Goal: Transaction & Acquisition: Purchase product/service

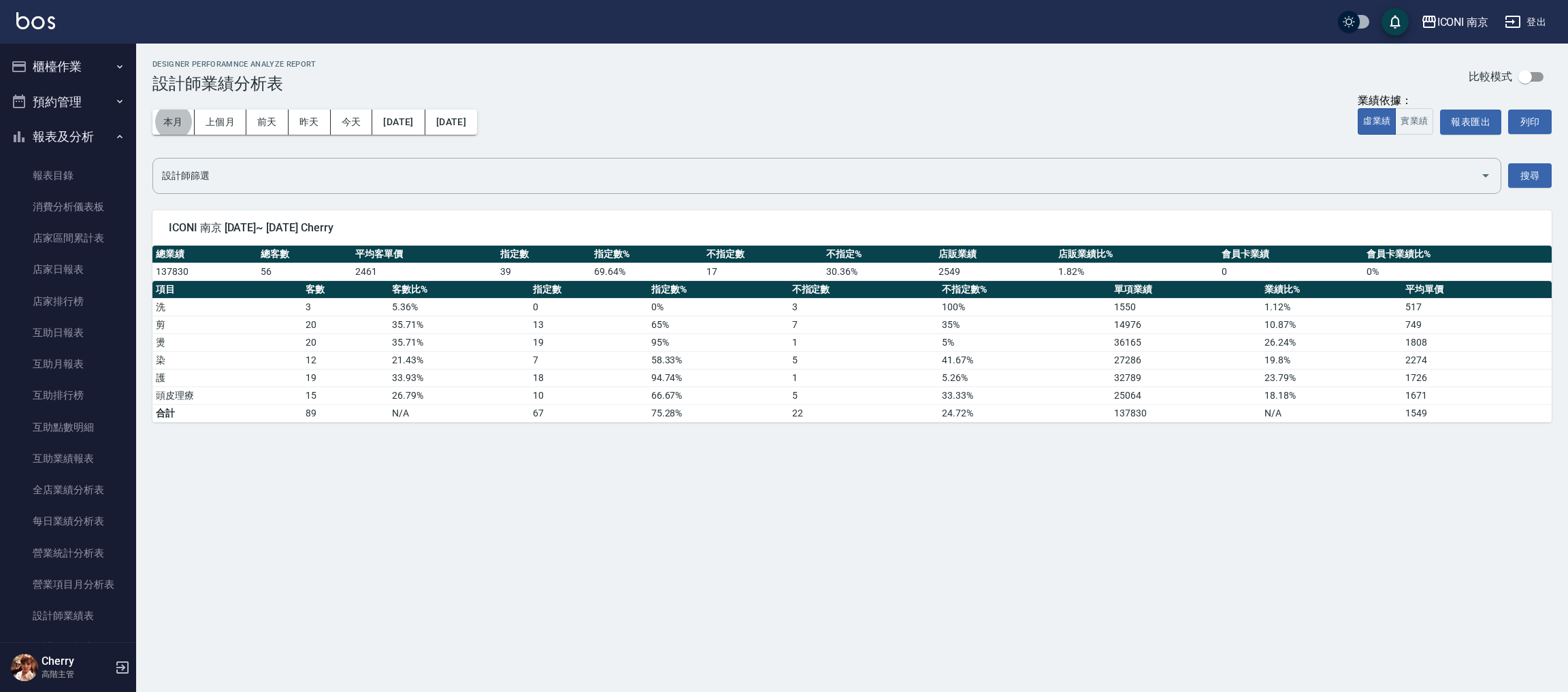
scroll to position [409, 0]
click at [612, 83] on div "Designer Perforamnce Analyze Report 設計師業績分析表 比較模式" at bounding box center [853, 77] width 1399 height 33
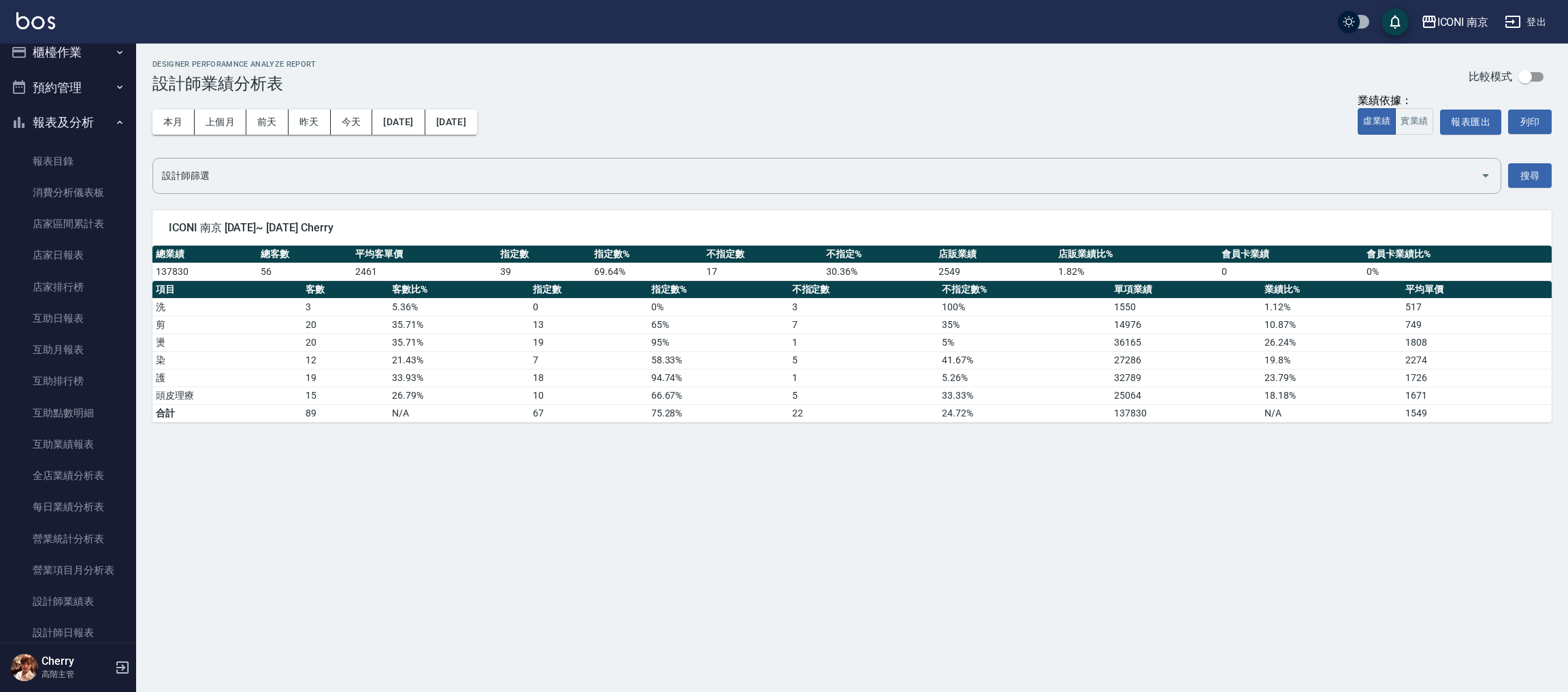
scroll to position [0, 0]
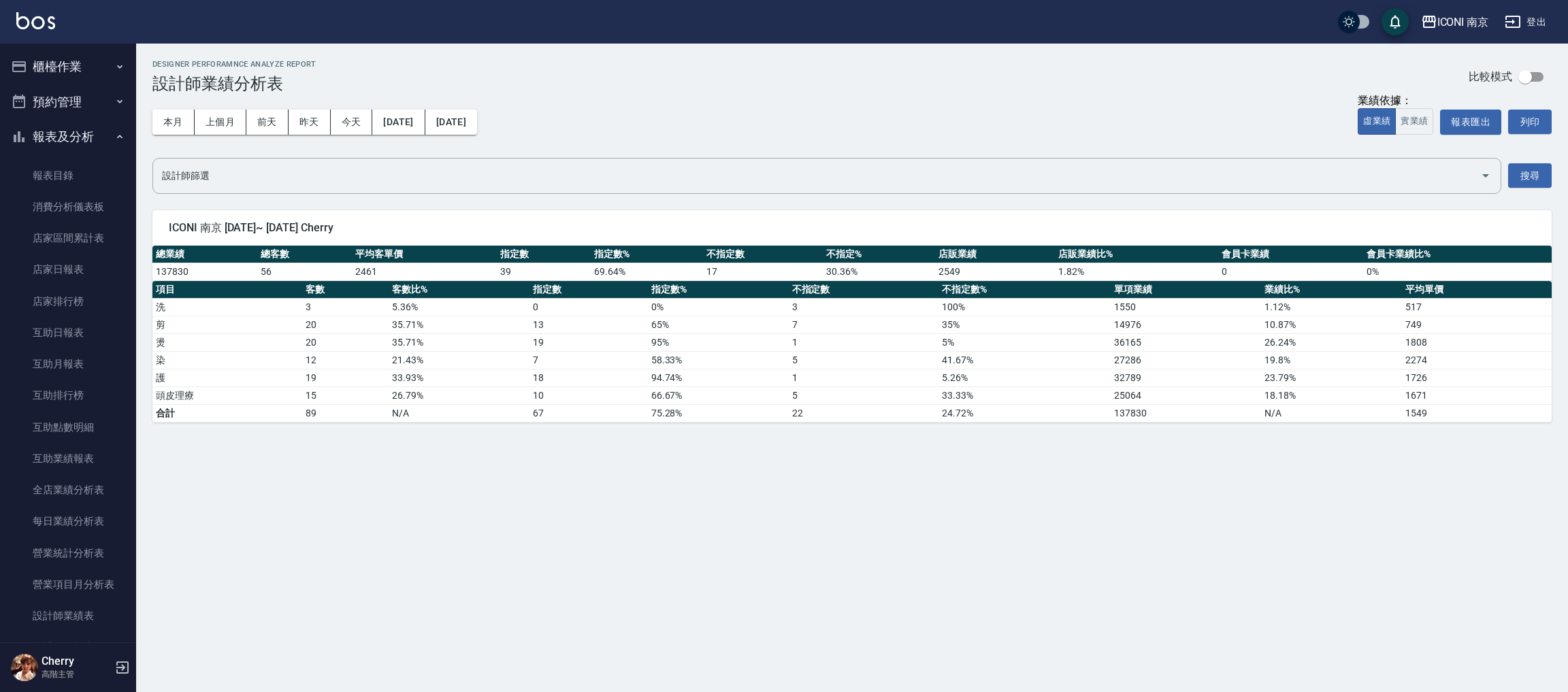
click at [74, 58] on button "櫃檯作業" at bounding box center [68, 67] width 125 height 35
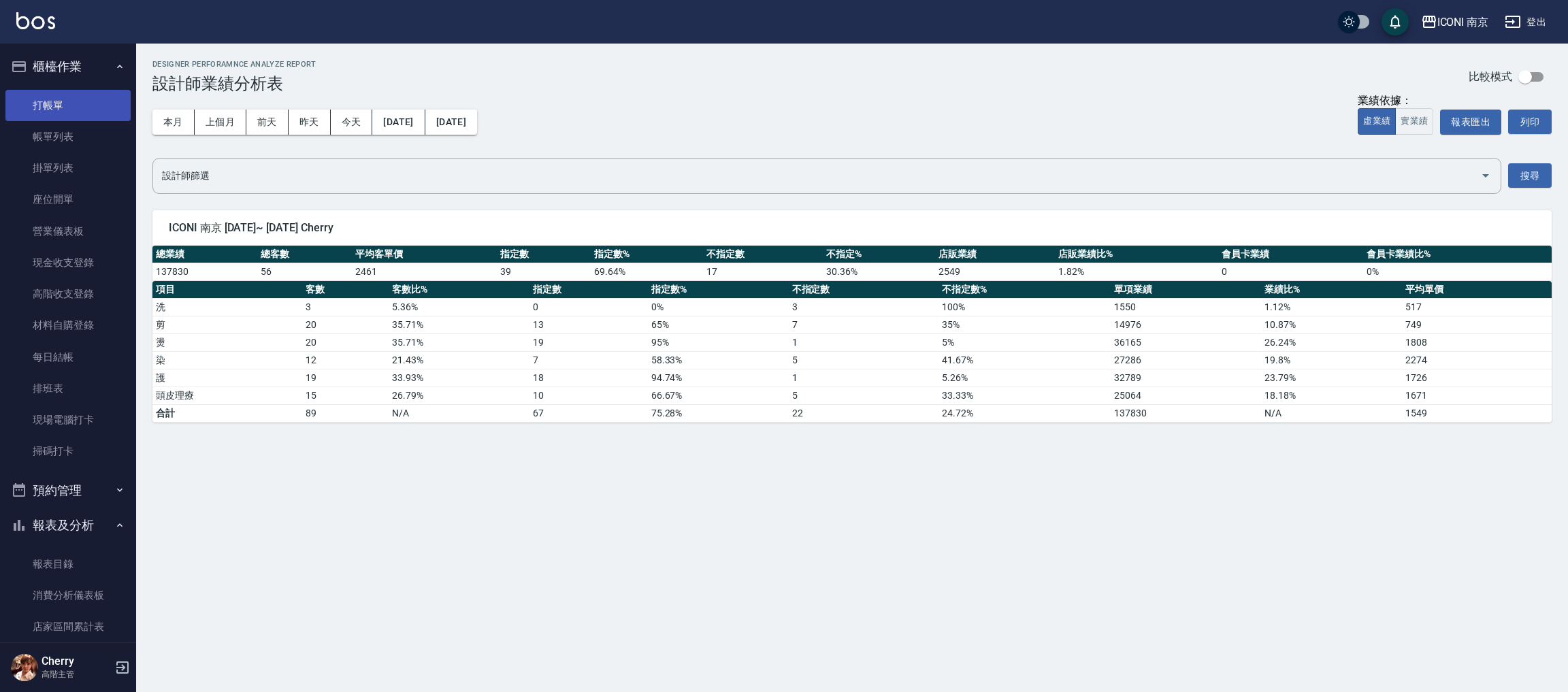
click at [69, 104] on link "打帳單" at bounding box center [68, 106] width 125 height 31
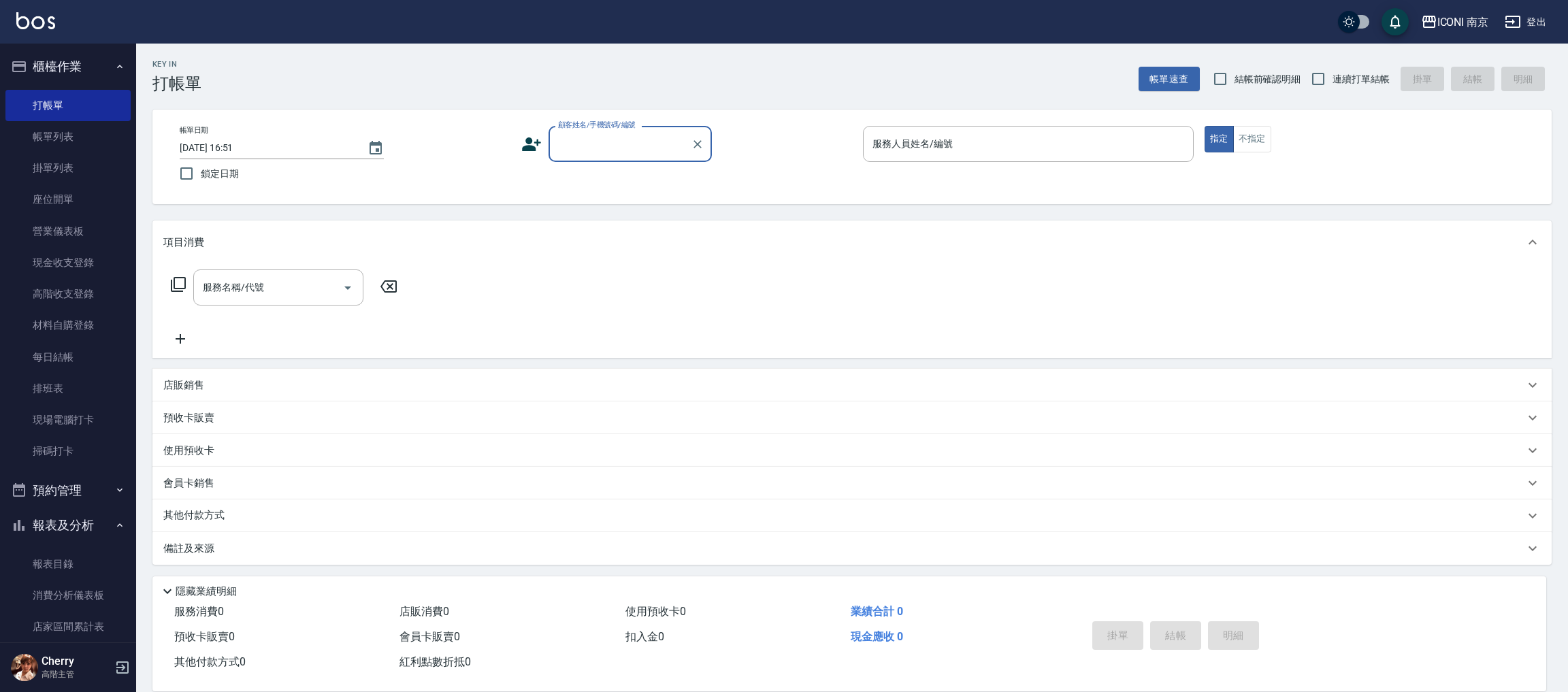
click at [652, 140] on input "顧客姓名/手機號碼/編號" at bounding box center [620, 144] width 131 height 24
click at [655, 181] on li "[PERSON_NAME]/0911794100/null" at bounding box center [630, 179] width 163 height 22
type input "[PERSON_NAME]/0911794100/null"
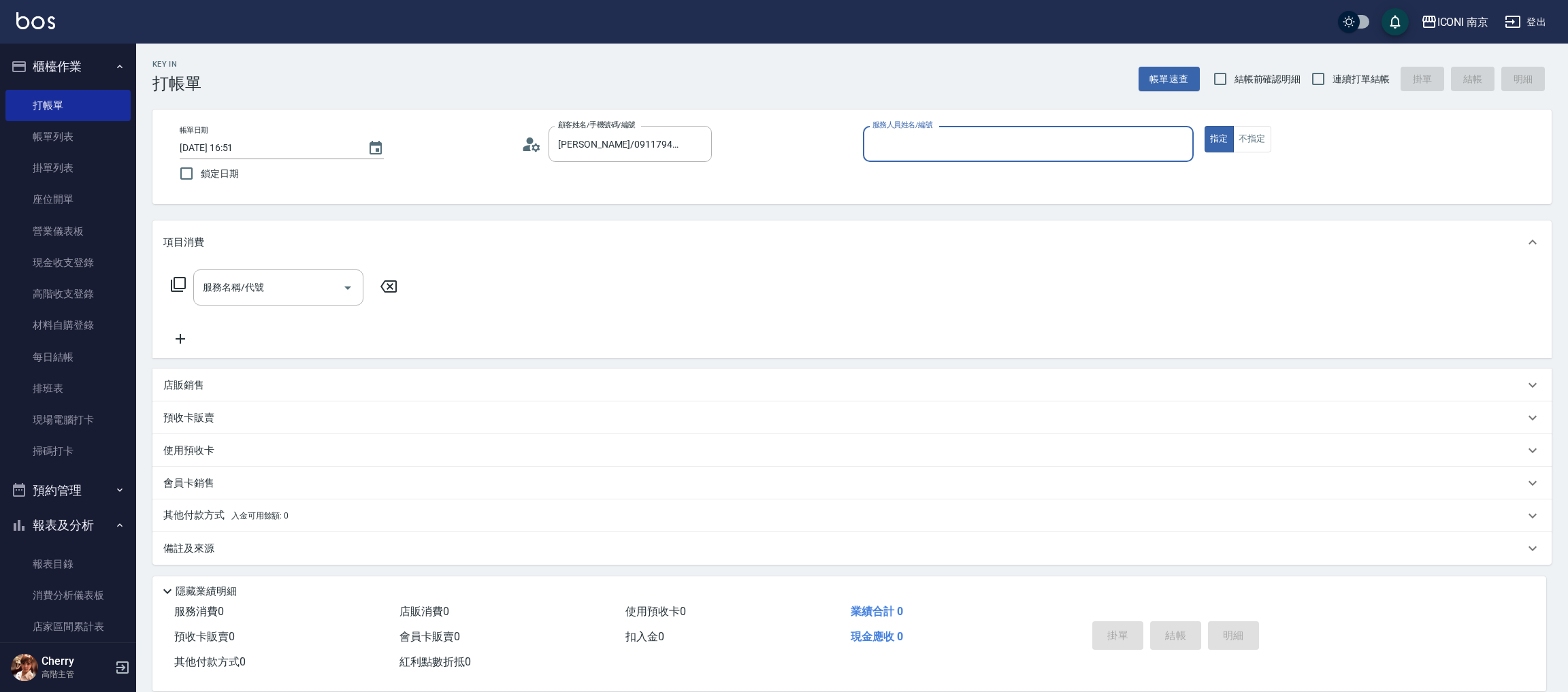
click at [525, 147] on icon at bounding box center [527, 147] width 8 height 6
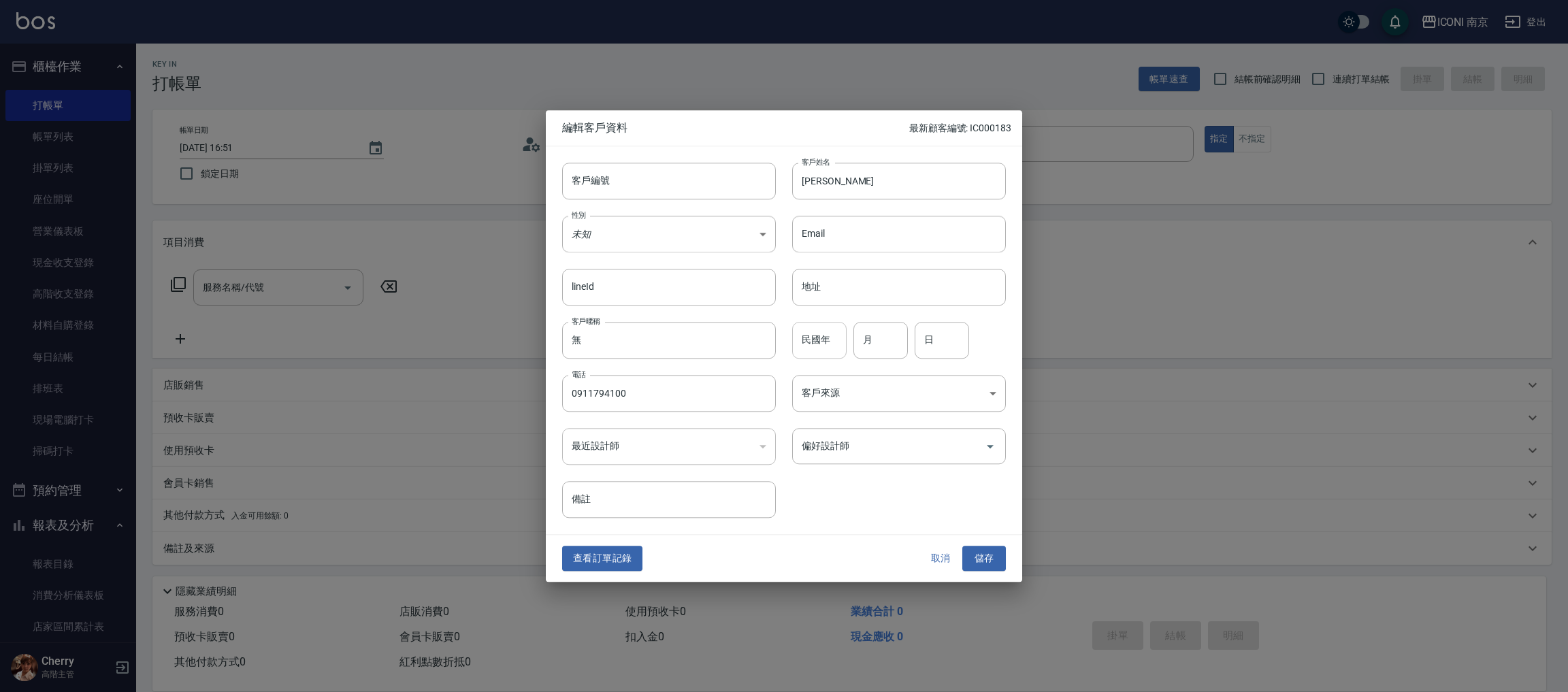
click at [831, 346] on input "民國年" at bounding box center [819, 340] width 55 height 37
type input "80"
type input "08"
type input "02"
click at [732, 236] on body "ICONI 南京 登出 櫃檯作業 打帳單 帳單列表 掛單列表 座位開單 營業儀表板 現金收支登錄 高階收支登錄 材料自購登錄 每日結帳 排班表 現場電腦打卡 …" at bounding box center [784, 346] width 1568 height 693
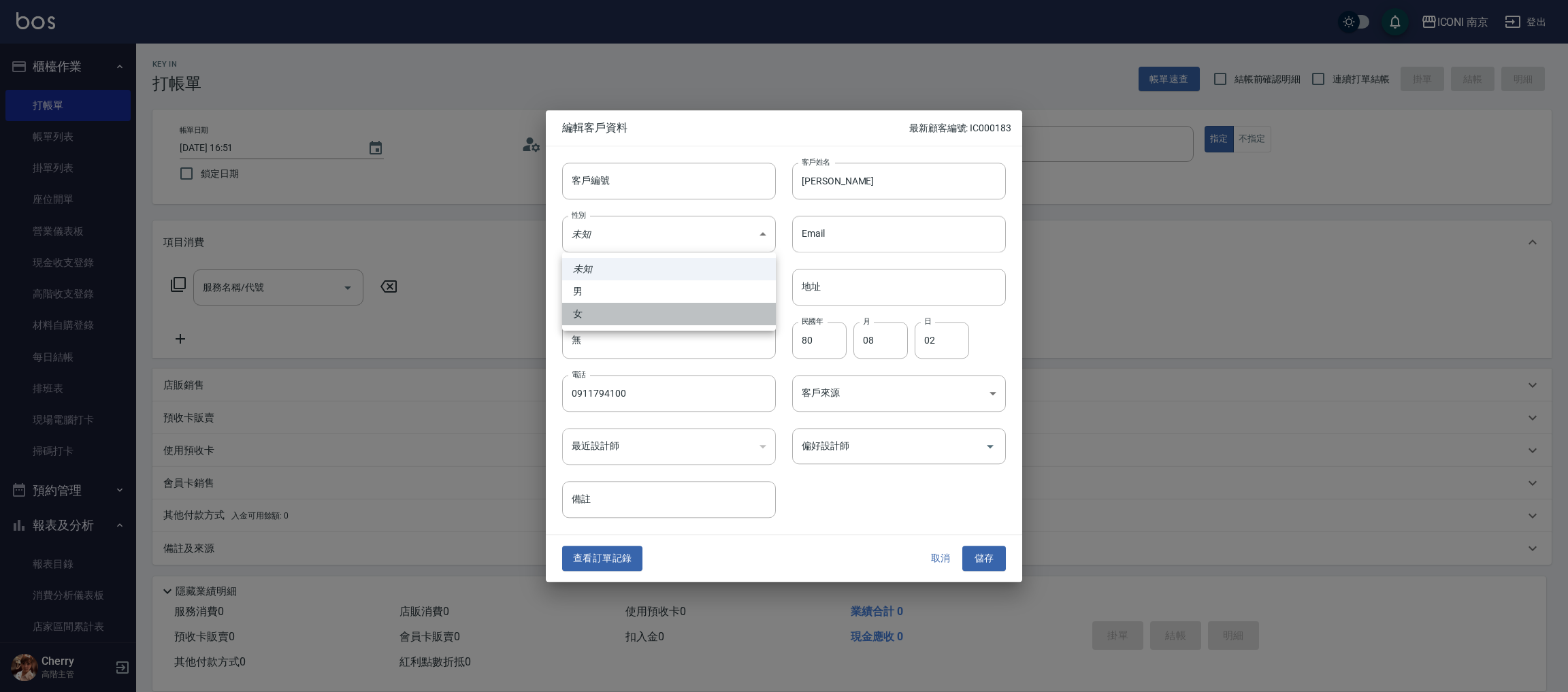
click at [677, 307] on li "女" at bounding box center [669, 314] width 214 height 22
type input "[DEMOGRAPHIC_DATA]"
click at [878, 401] on body "ICONI 南京 登出 櫃檯作業 打帳單 帳單列表 掛單列表 座位開單 營業儀表板 現金收支登錄 高階收支登錄 材料自購登錄 每日結帳 排班表 現場電腦打卡 …" at bounding box center [784, 346] width 1568 height 693
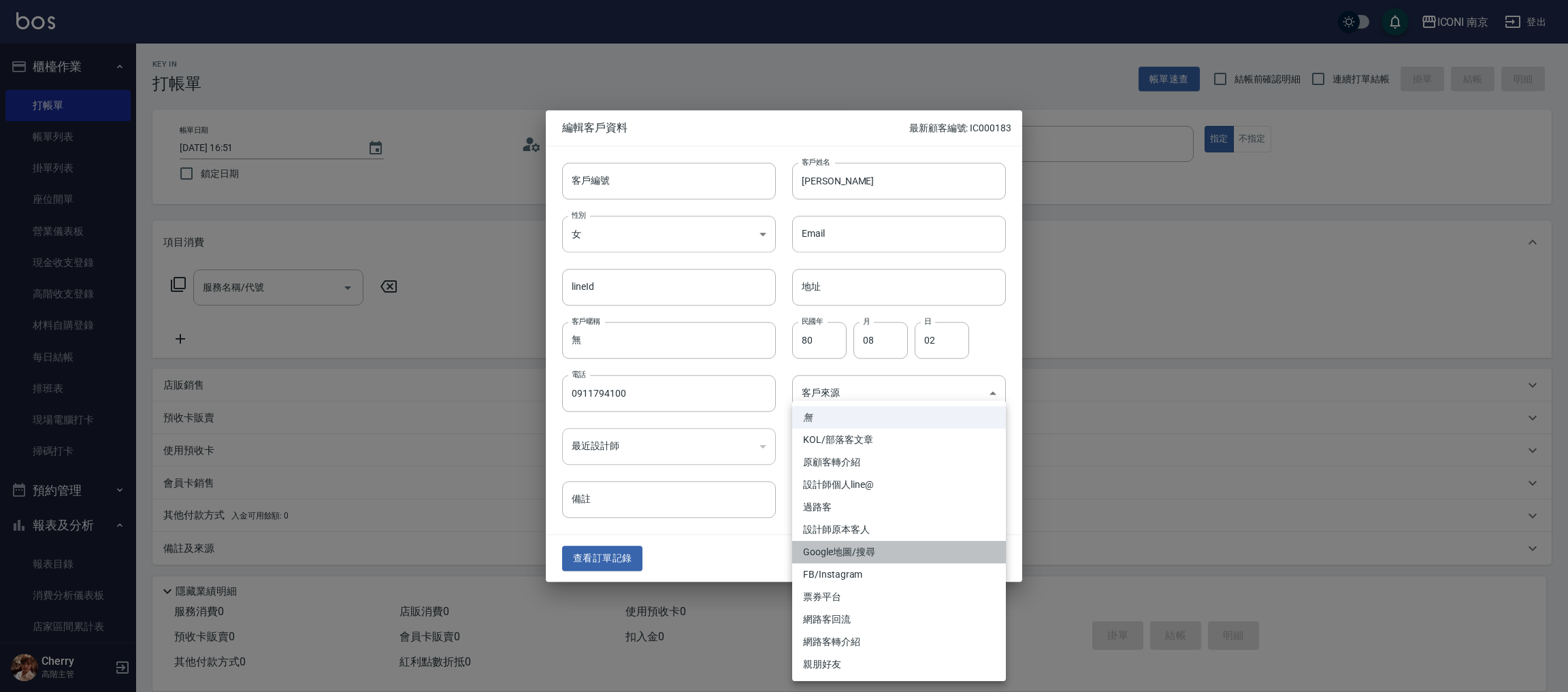
click at [863, 560] on li "Google地圖/搜尋" at bounding box center [899, 552] width 214 height 22
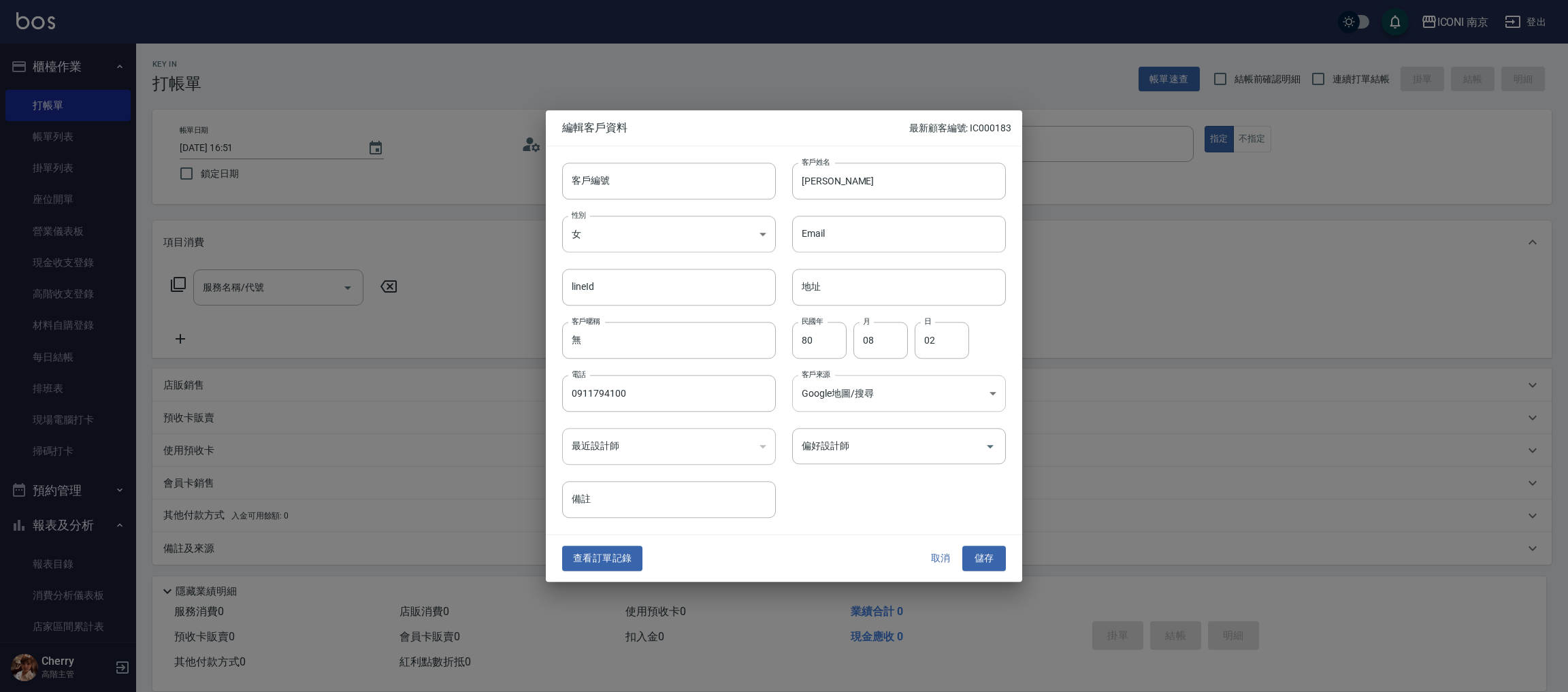
click at [879, 400] on body "ICONI 南京 登出 櫃檯作業 打帳單 帳單列表 掛單列表 座位開單 營業儀表板 現金收支登錄 高階收支登錄 材料自購登錄 每日結帳 排班表 現場電腦打卡 …" at bounding box center [784, 346] width 1568 height 693
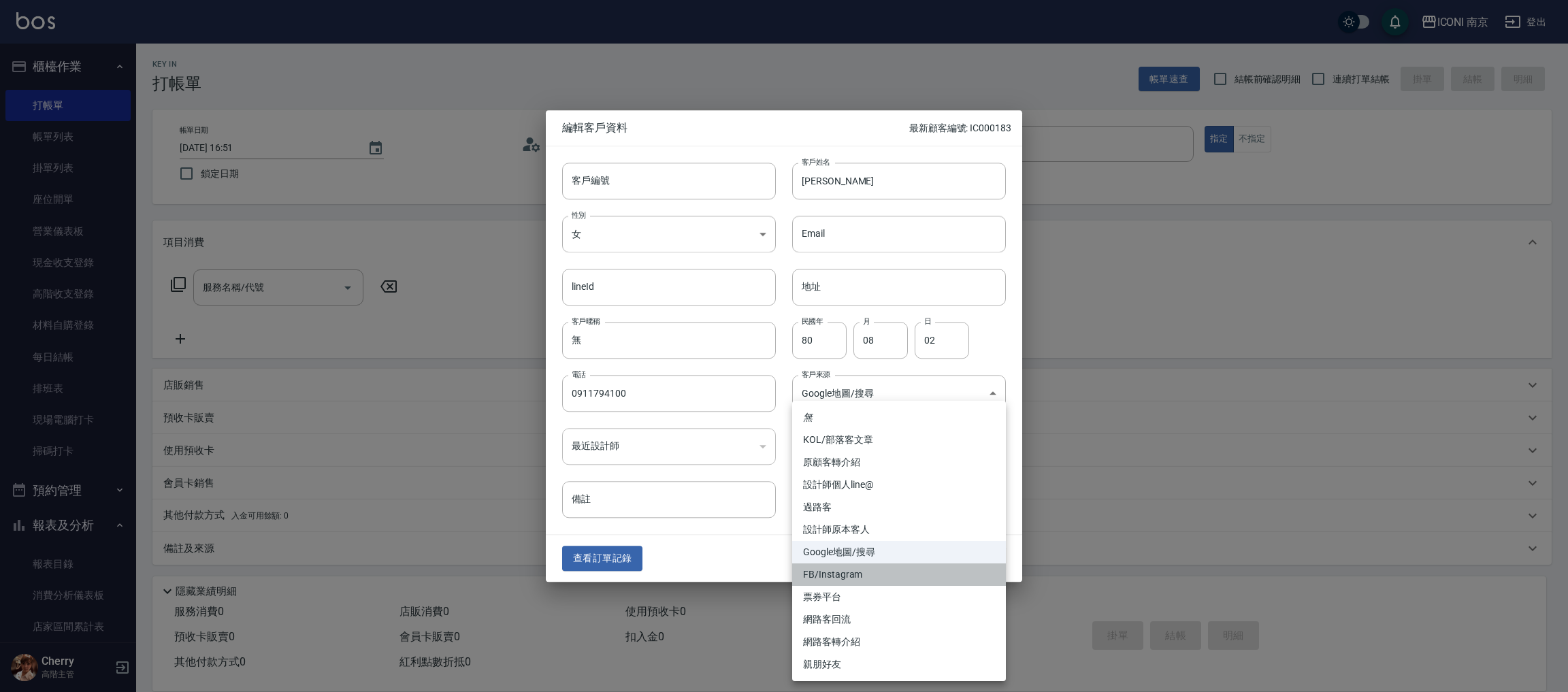
click at [866, 580] on li "FB/Instagram" at bounding box center [899, 574] width 214 height 22
type input "FB/Instagram"
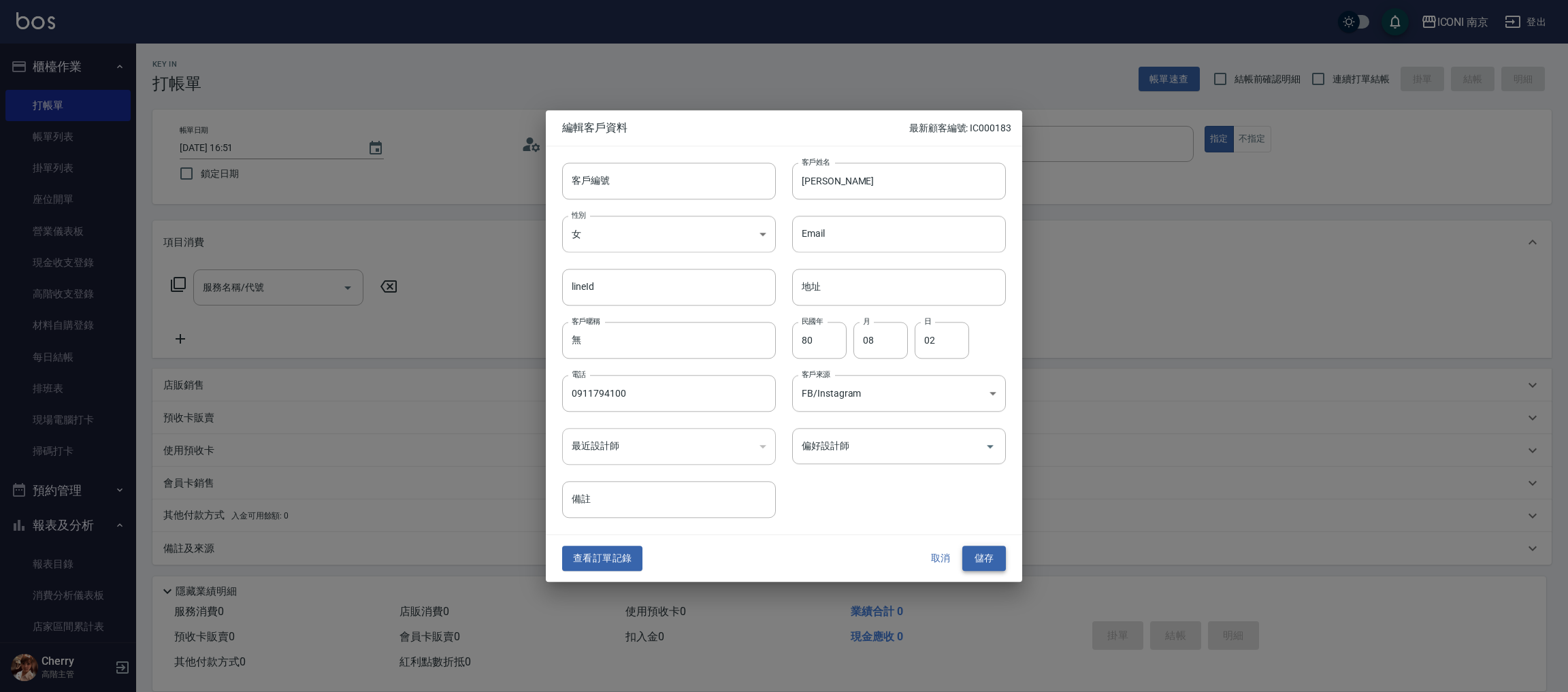
click at [982, 557] on button "儲存" at bounding box center [983, 559] width 44 height 25
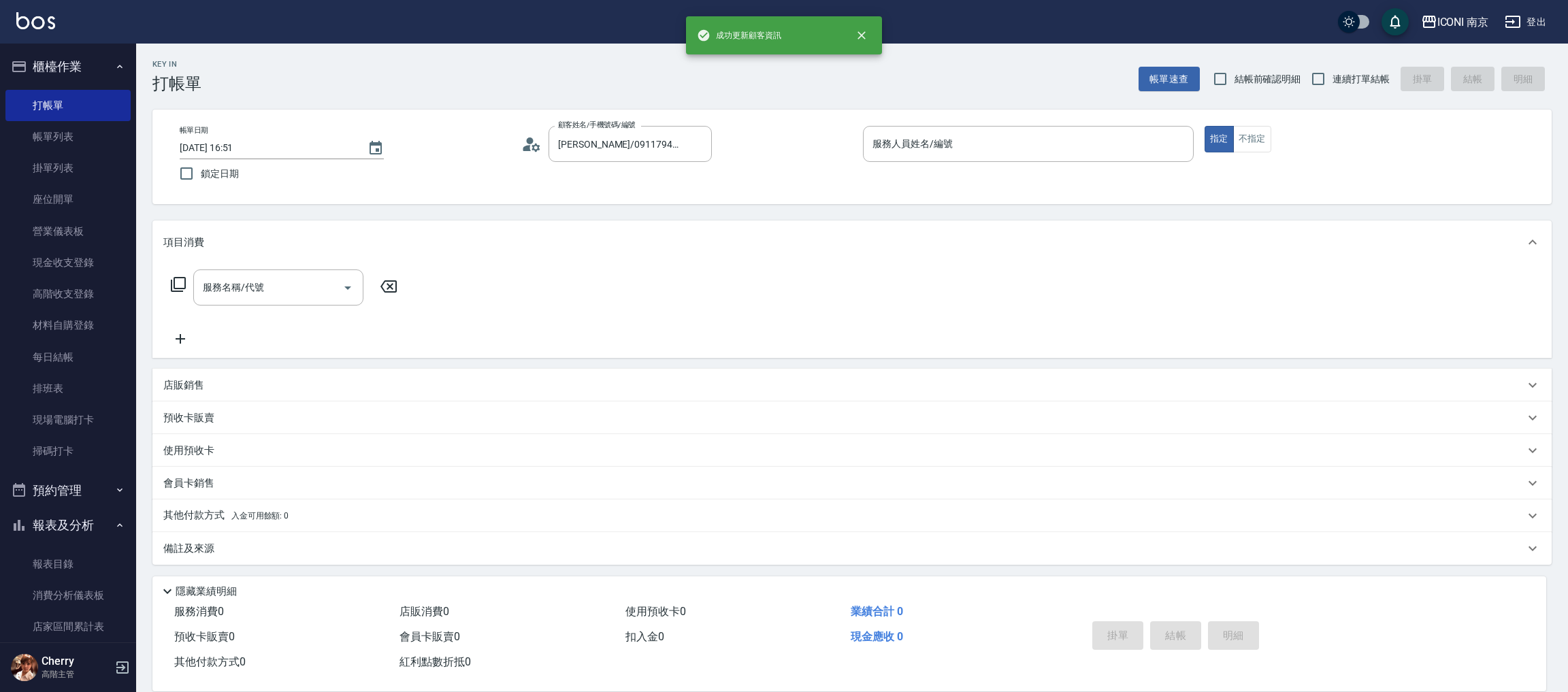
drag, startPoint x: 909, startPoint y: 153, endPoint x: 816, endPoint y: 179, distance: 96.6
click at [912, 155] on input "服務人員姓名/編號" at bounding box center [1029, 144] width 319 height 24
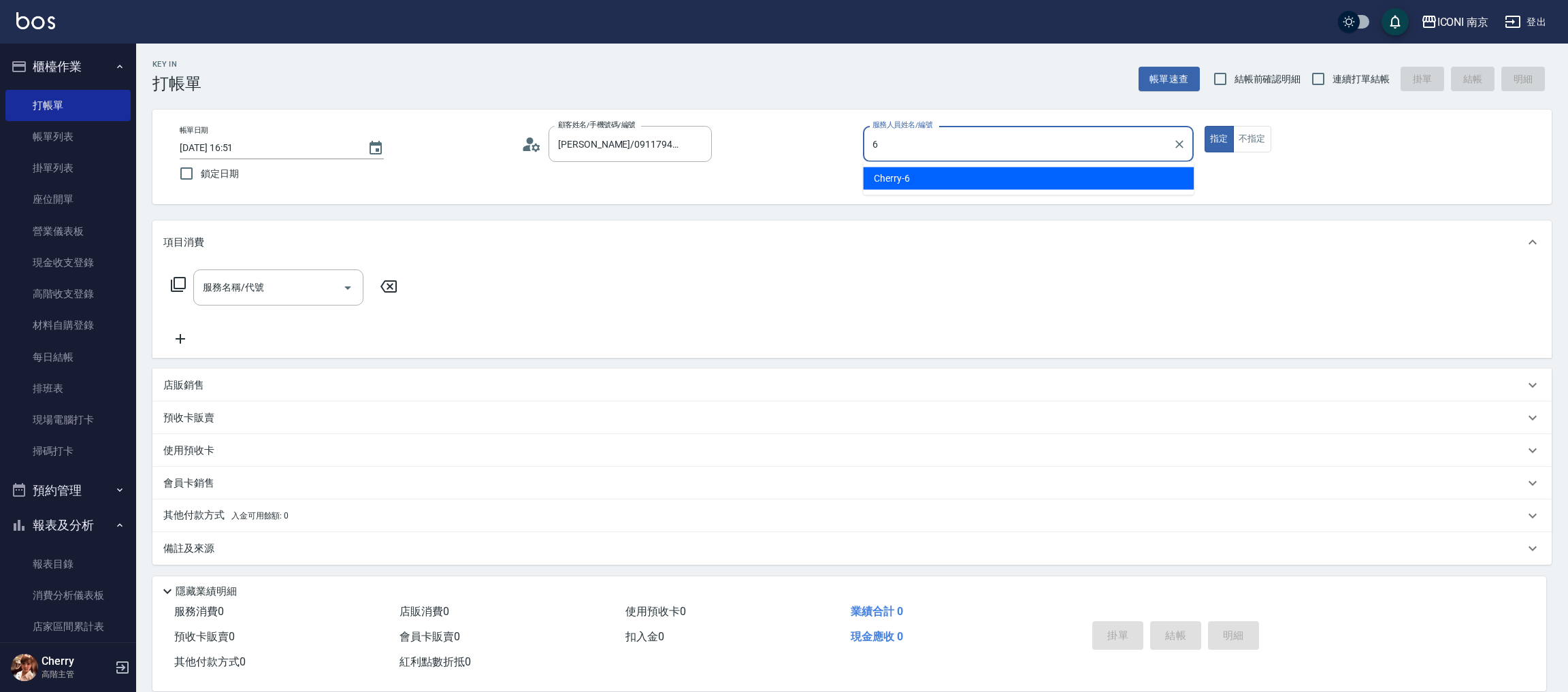
type input "Cherry-6"
type button "true"
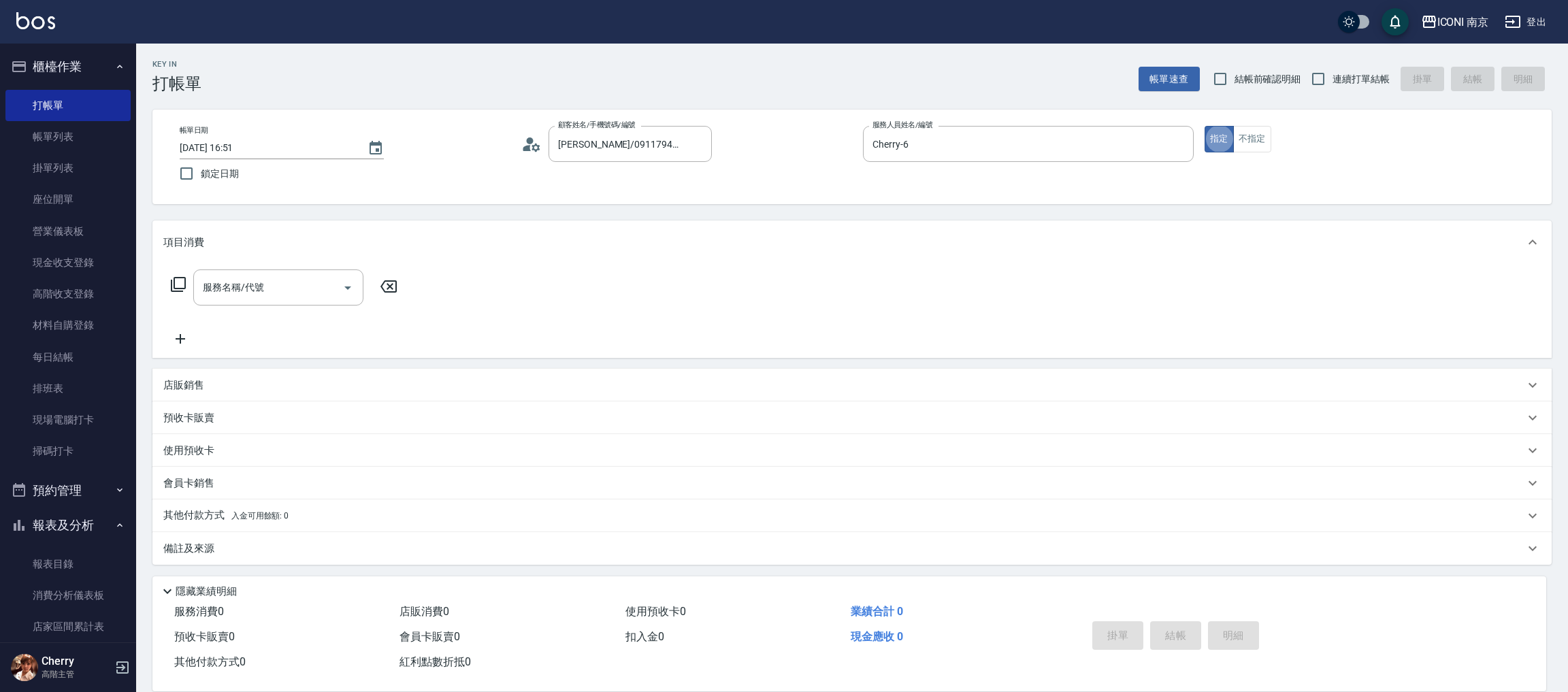
click at [177, 283] on icon at bounding box center [179, 284] width 17 height 17
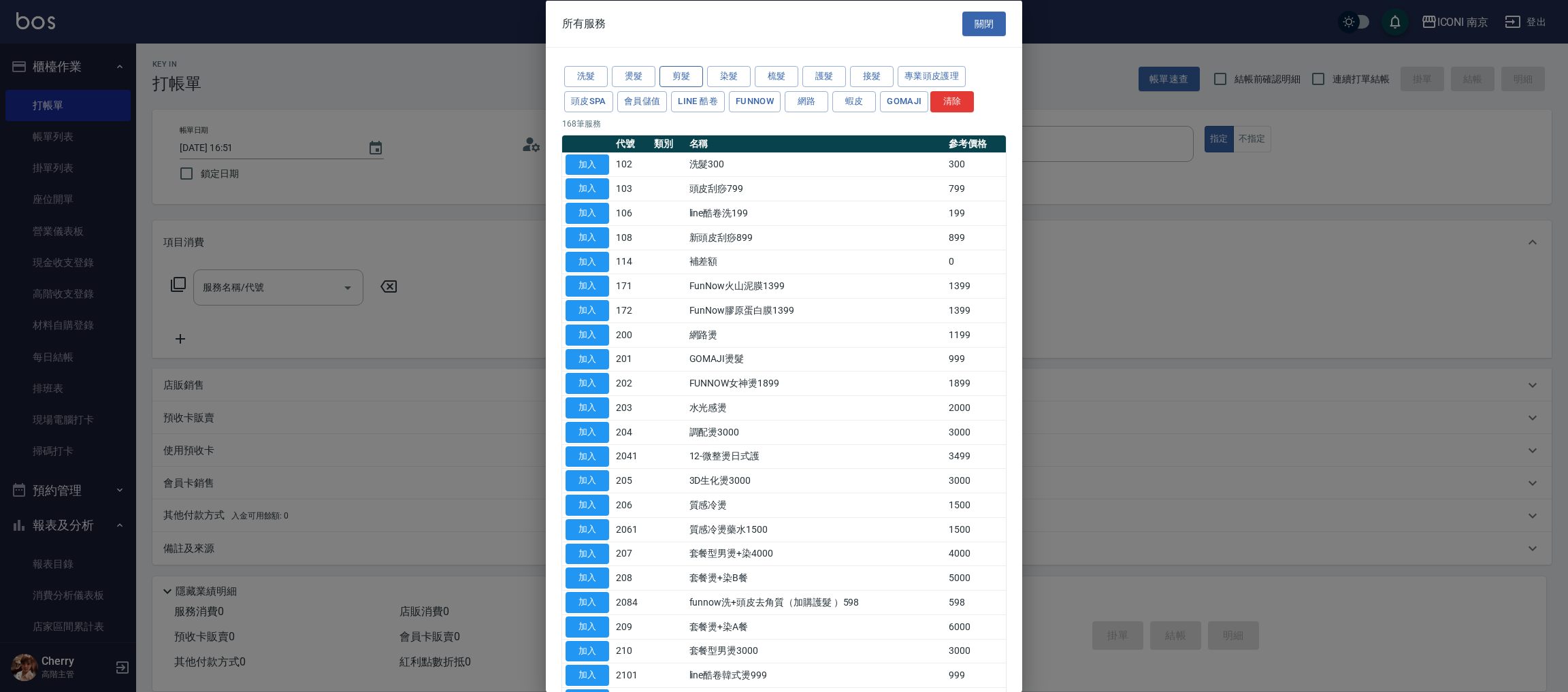
click at [692, 79] on button "剪髮" at bounding box center [681, 76] width 44 height 21
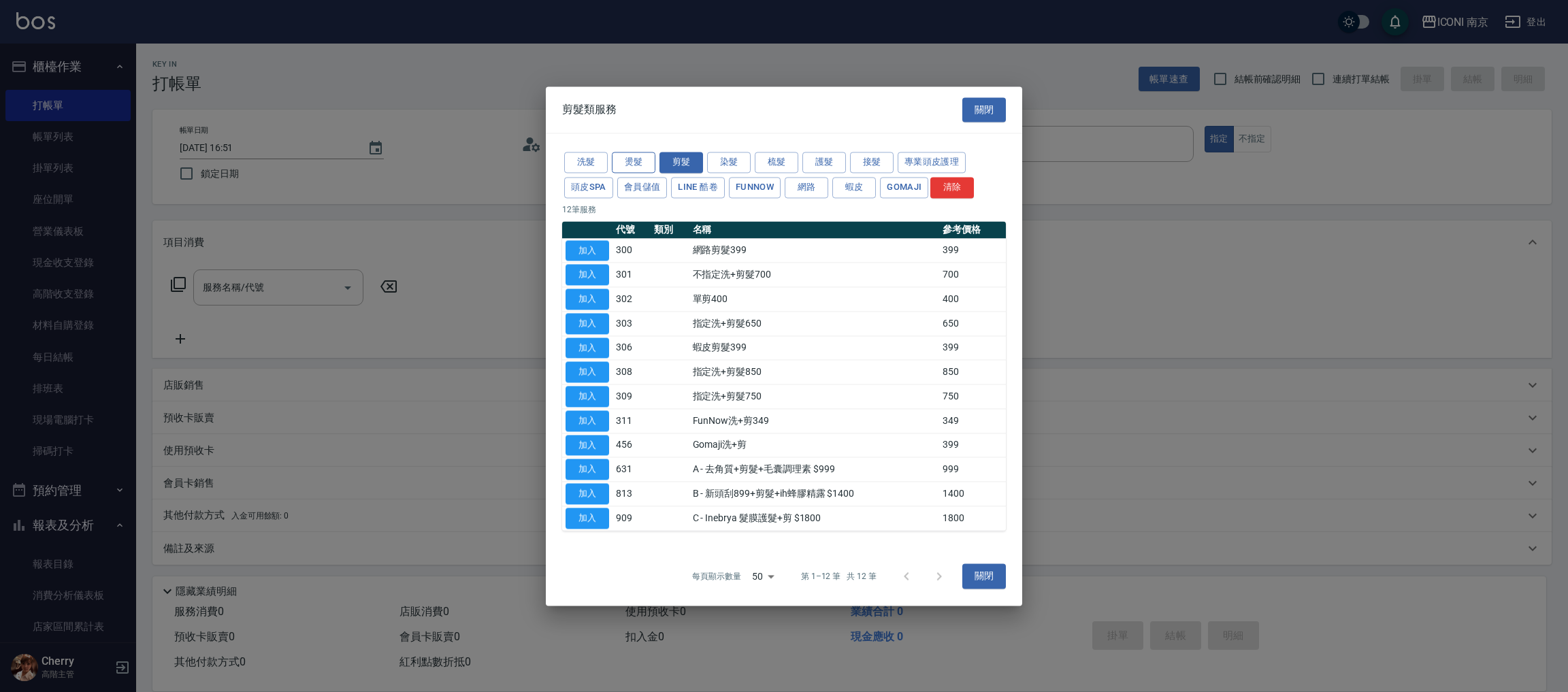
click at [637, 153] on button "燙髮" at bounding box center [633, 162] width 44 height 21
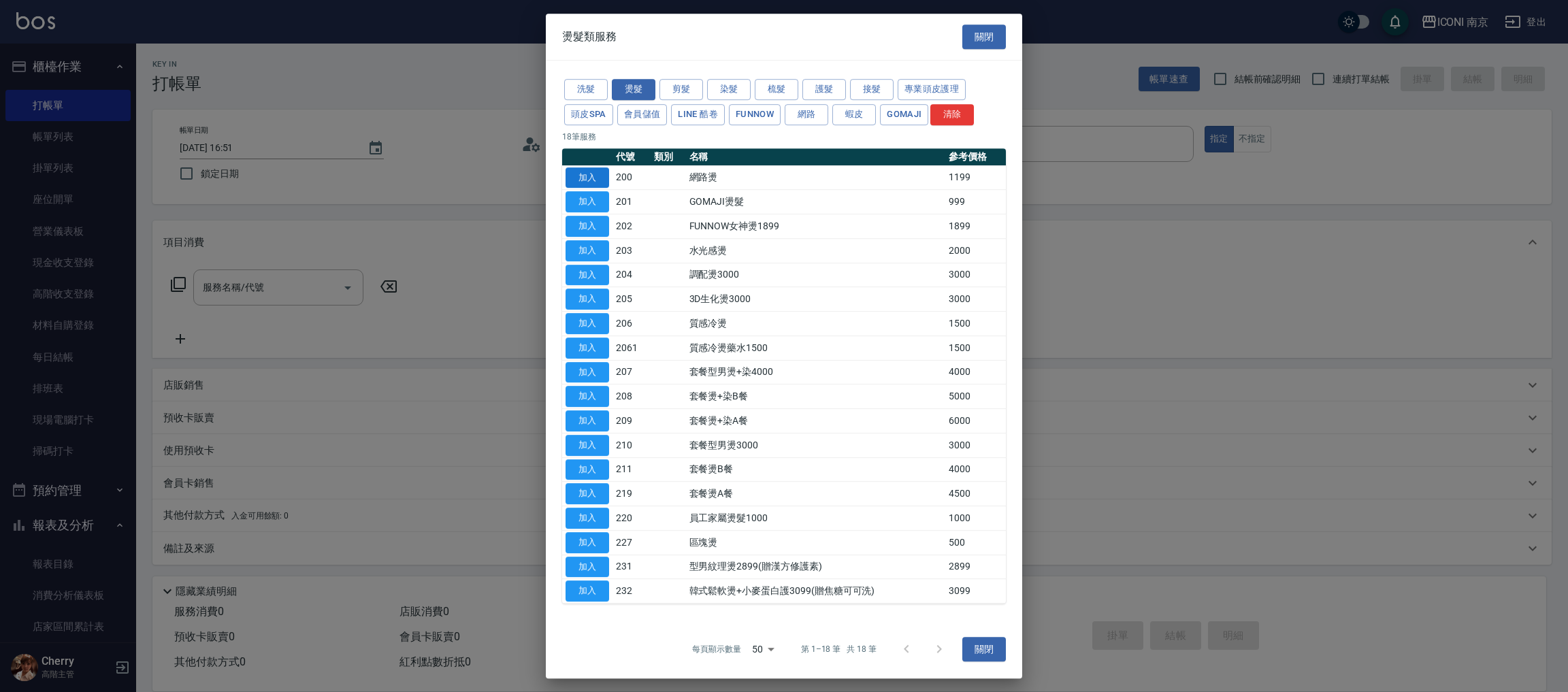
click at [596, 182] on button "加入" at bounding box center [587, 178] width 44 height 21
type input "網路燙(200)"
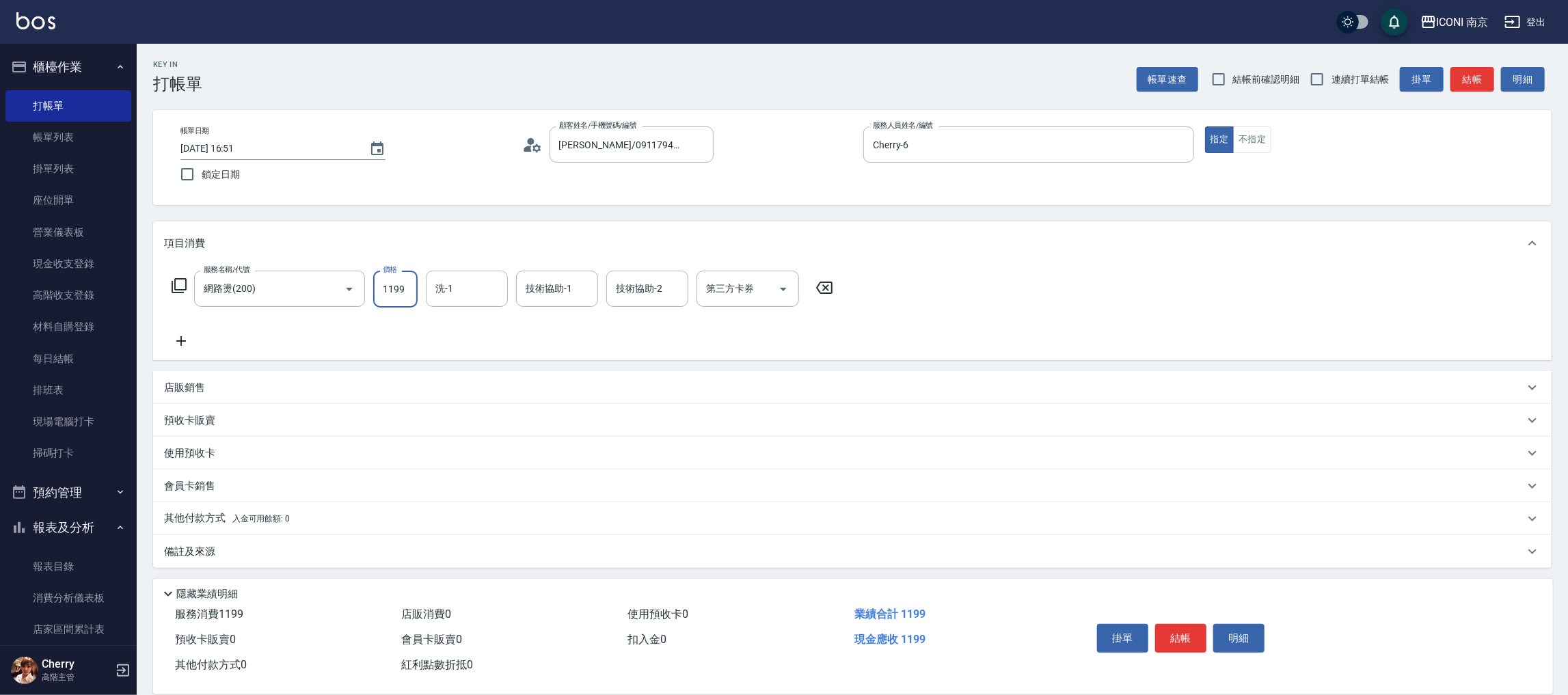
click at [396, 301] on input "1199" at bounding box center [395, 289] width 45 height 37
type input "2299"
click at [185, 285] on icon at bounding box center [179, 286] width 15 height 15
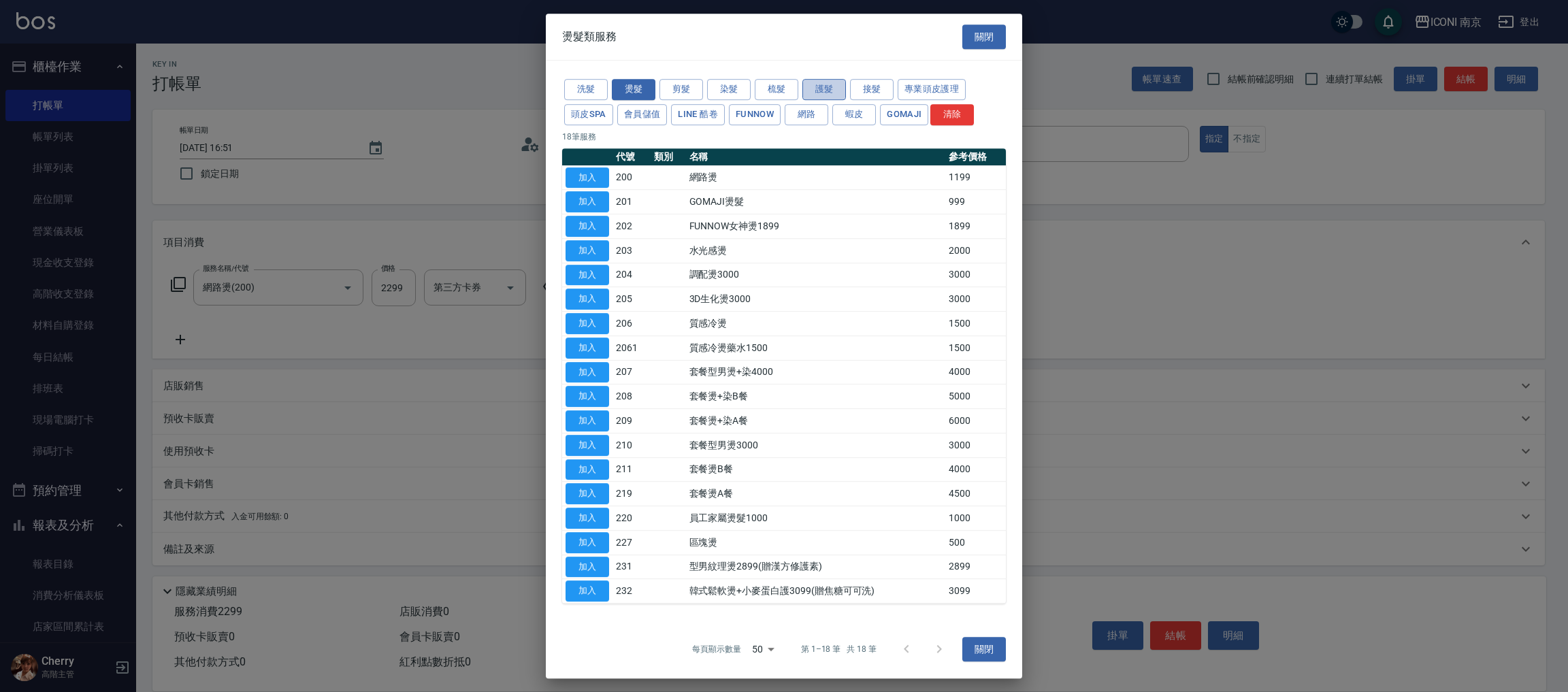
click at [810, 94] on button "護髮" at bounding box center [824, 89] width 44 height 21
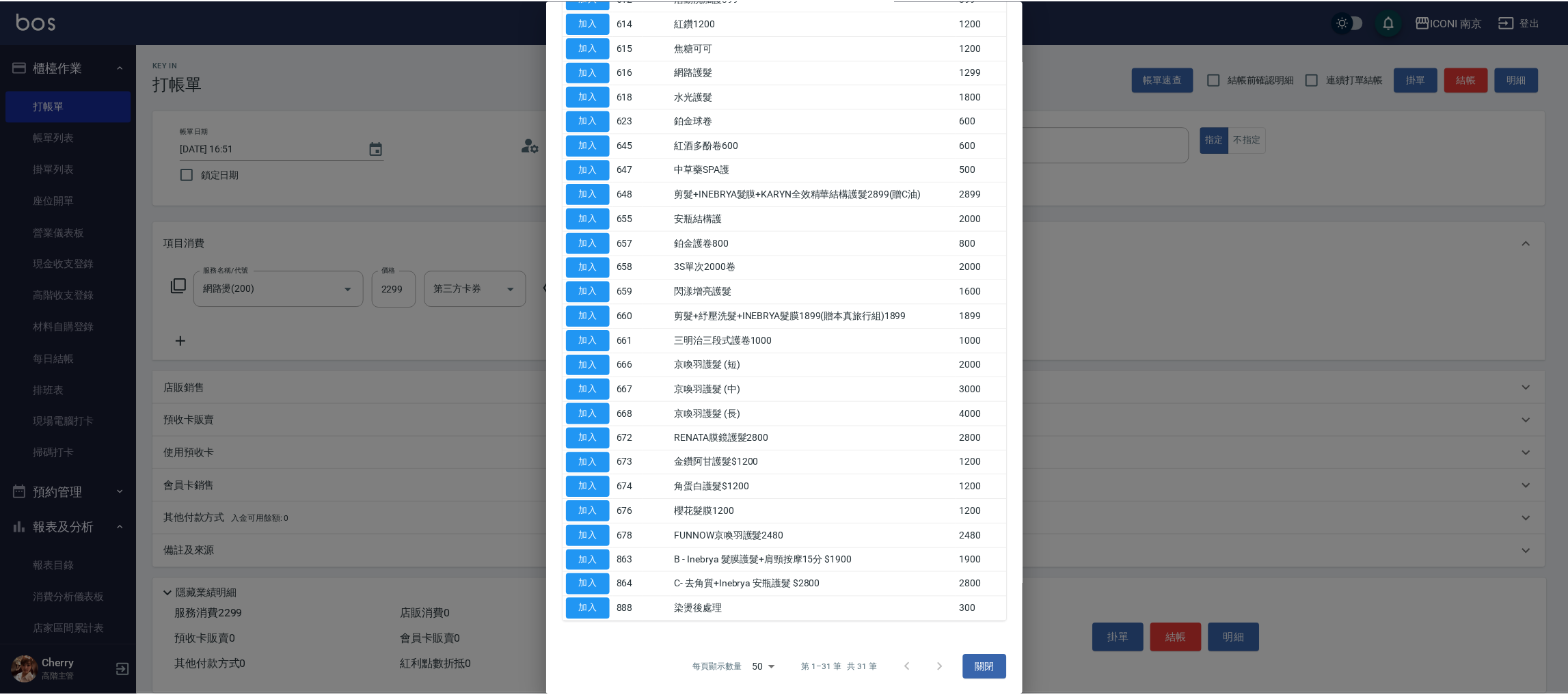
scroll to position [293, 0]
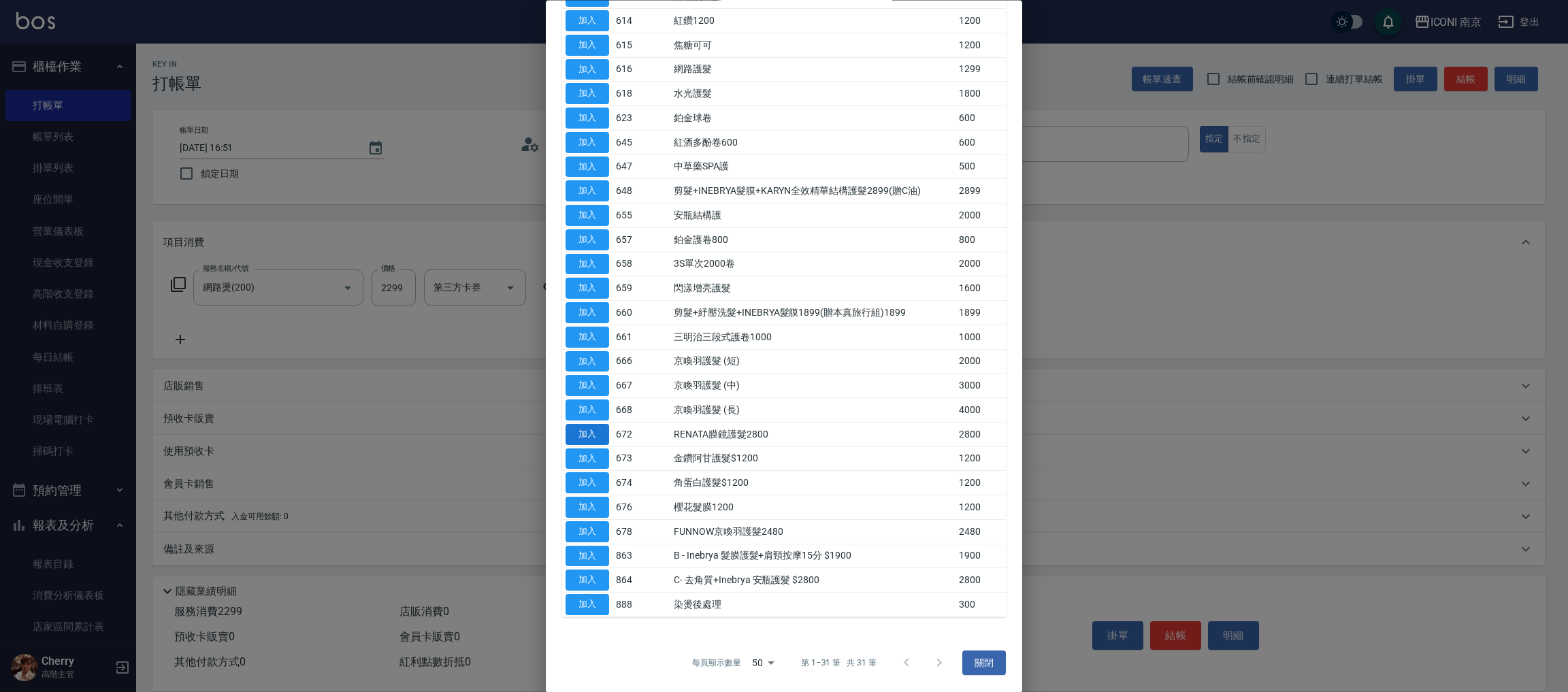
click at [579, 434] on button "加入" at bounding box center [587, 434] width 44 height 21
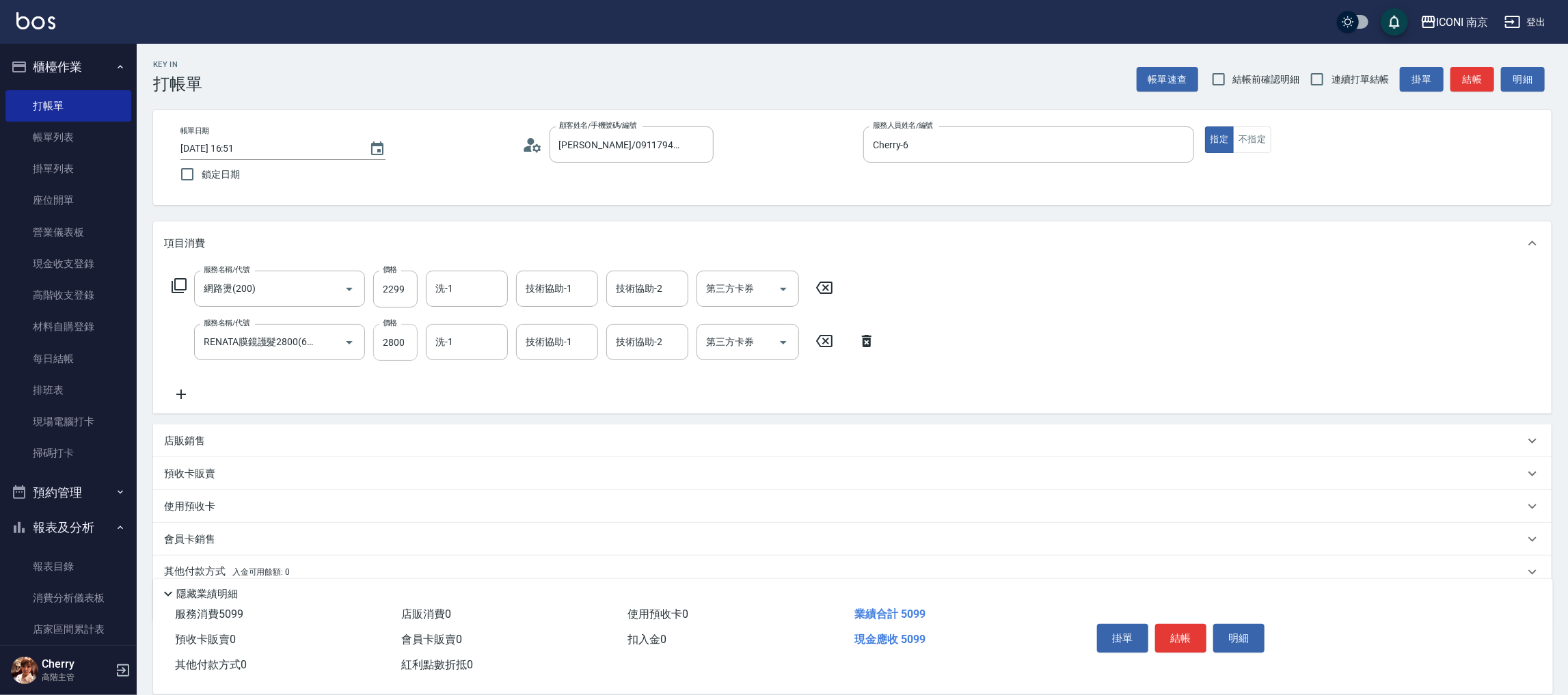
click at [380, 349] on input "2800" at bounding box center [395, 342] width 45 height 37
type input "2280"
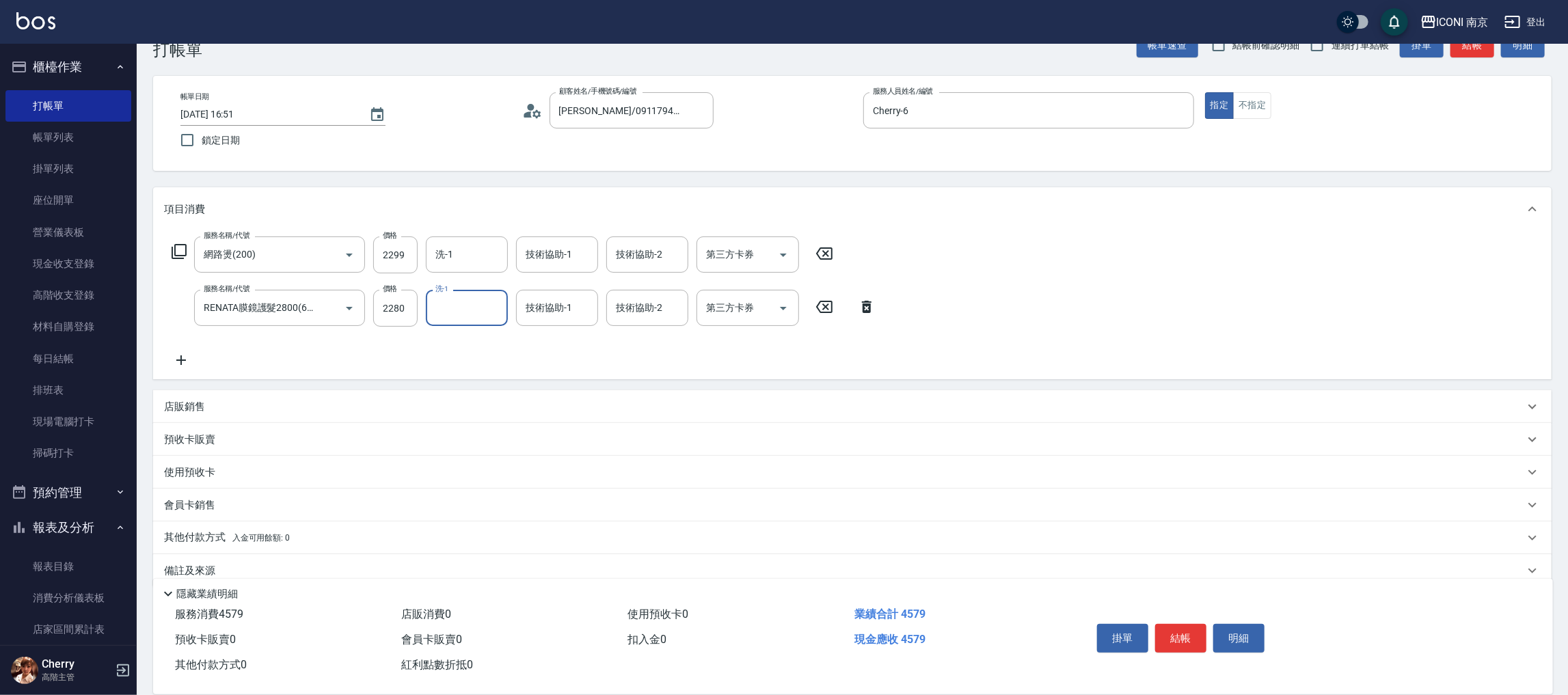
scroll to position [54, 0]
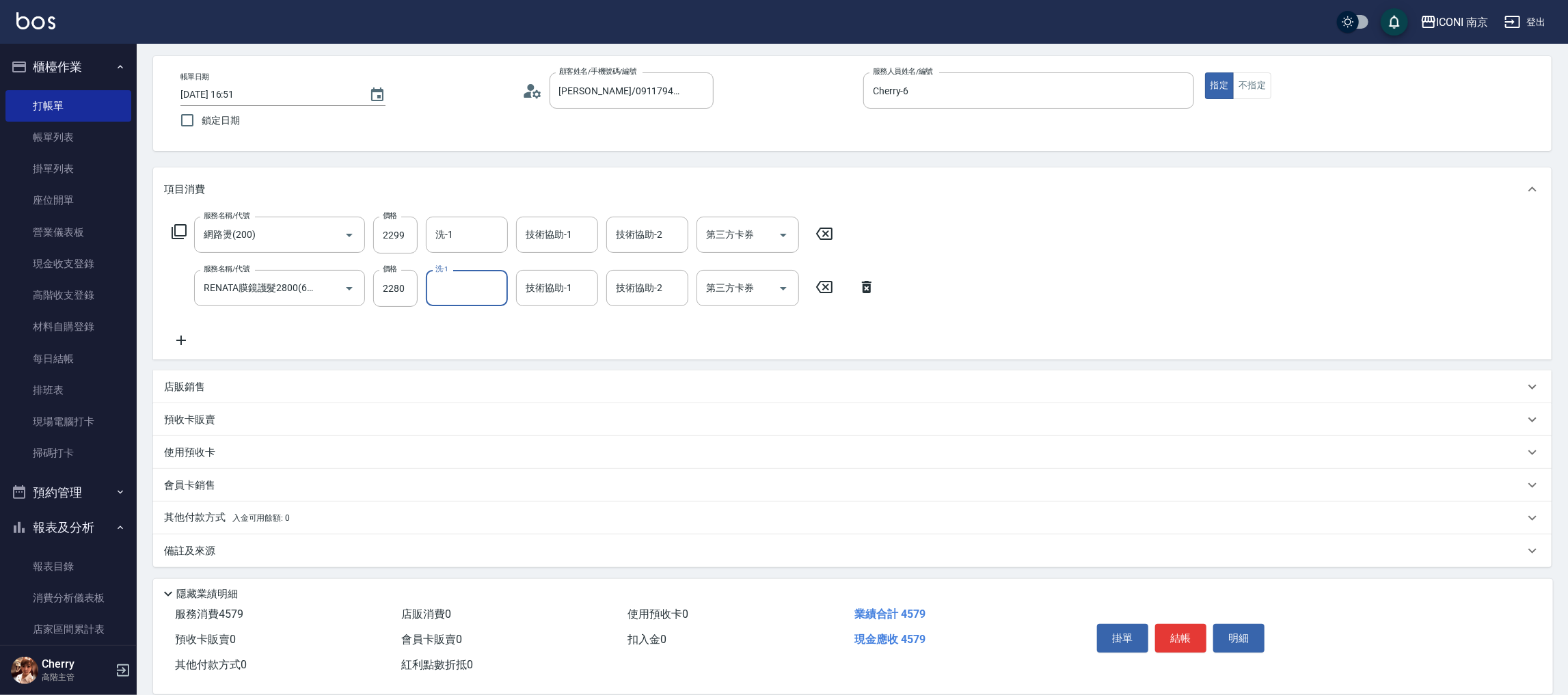
click at [207, 555] on p "備註及來源" at bounding box center [189, 551] width 51 height 14
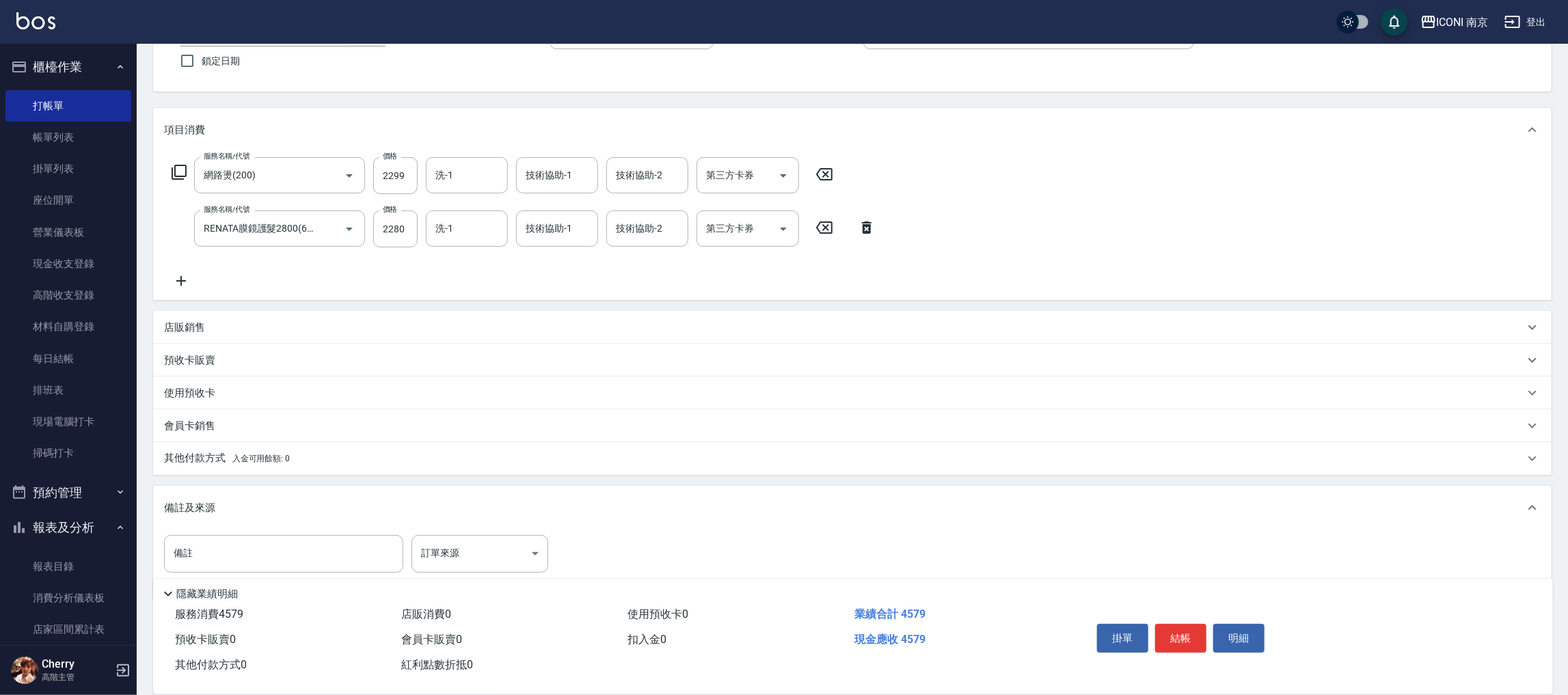
scroll to position [145, 0]
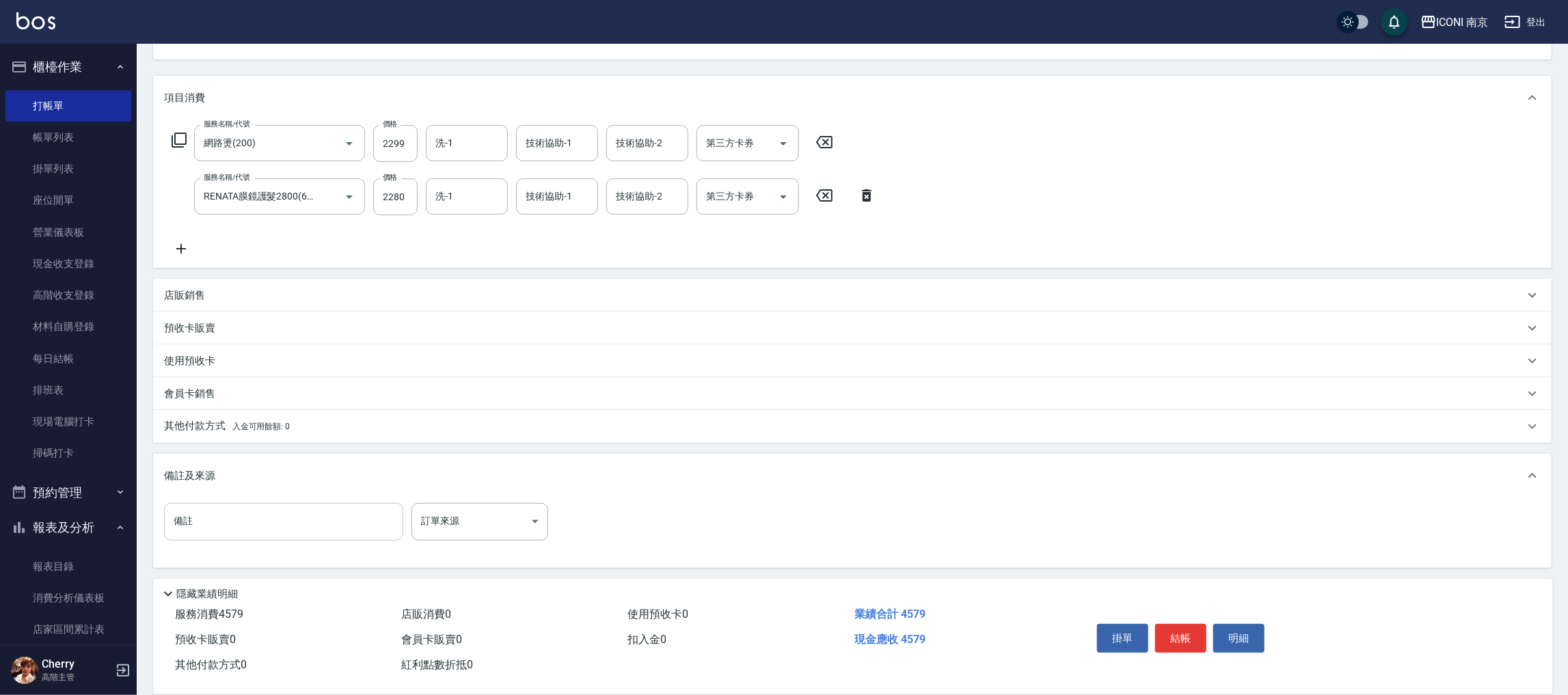
click at [302, 520] on input "備註" at bounding box center [283, 522] width 239 height 37
type input "d"
type input "開發升級藥水、護髮"
click at [490, 521] on body "ICONI 南京 登出 櫃檯作業 打帳單 帳單列表 掛單列表 座位開單 營業儀表板 現金收支登錄 高階收支登錄 材料自購登錄 每日結帳 排班表 現場電腦打卡 …" at bounding box center [784, 275] width 1568 height 842
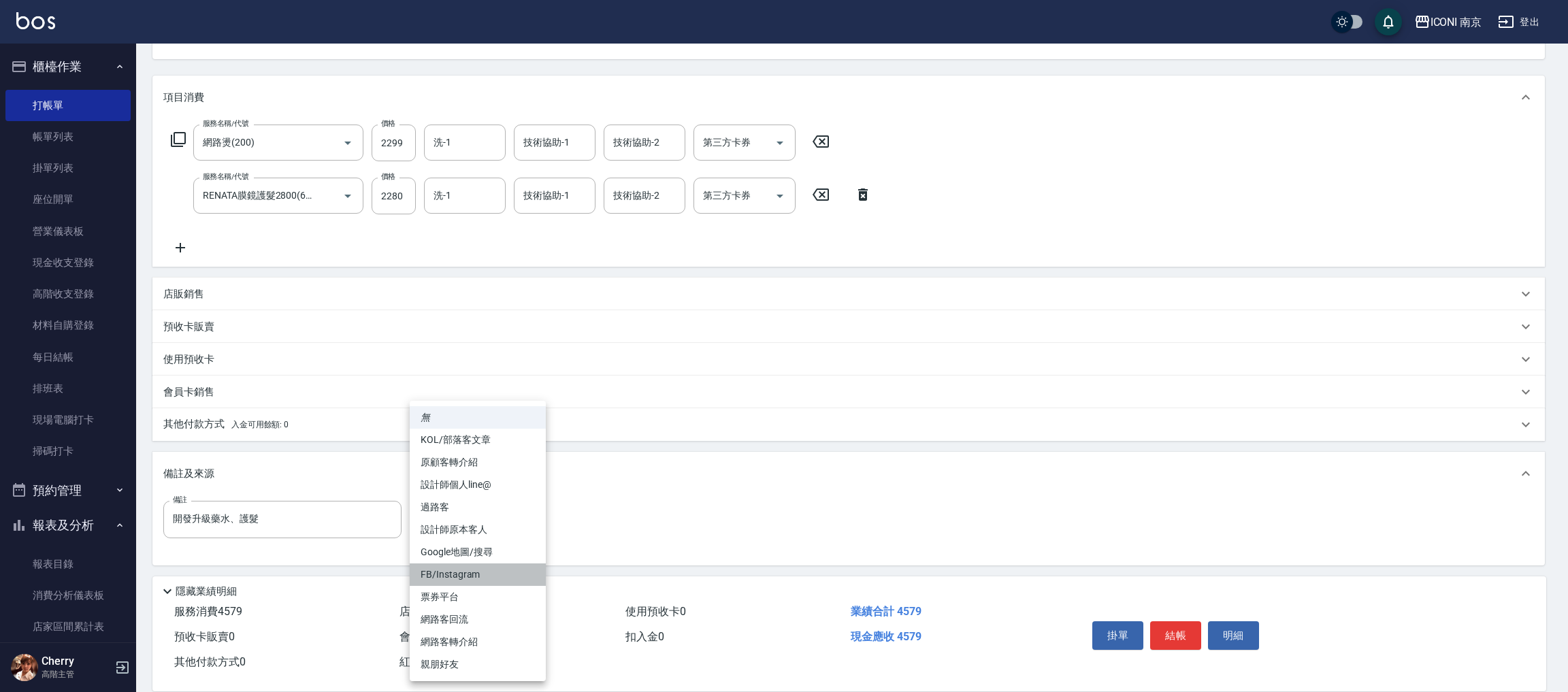
click at [474, 572] on li "FB/Instagram" at bounding box center [477, 574] width 136 height 22
type input "FB/Instagram"
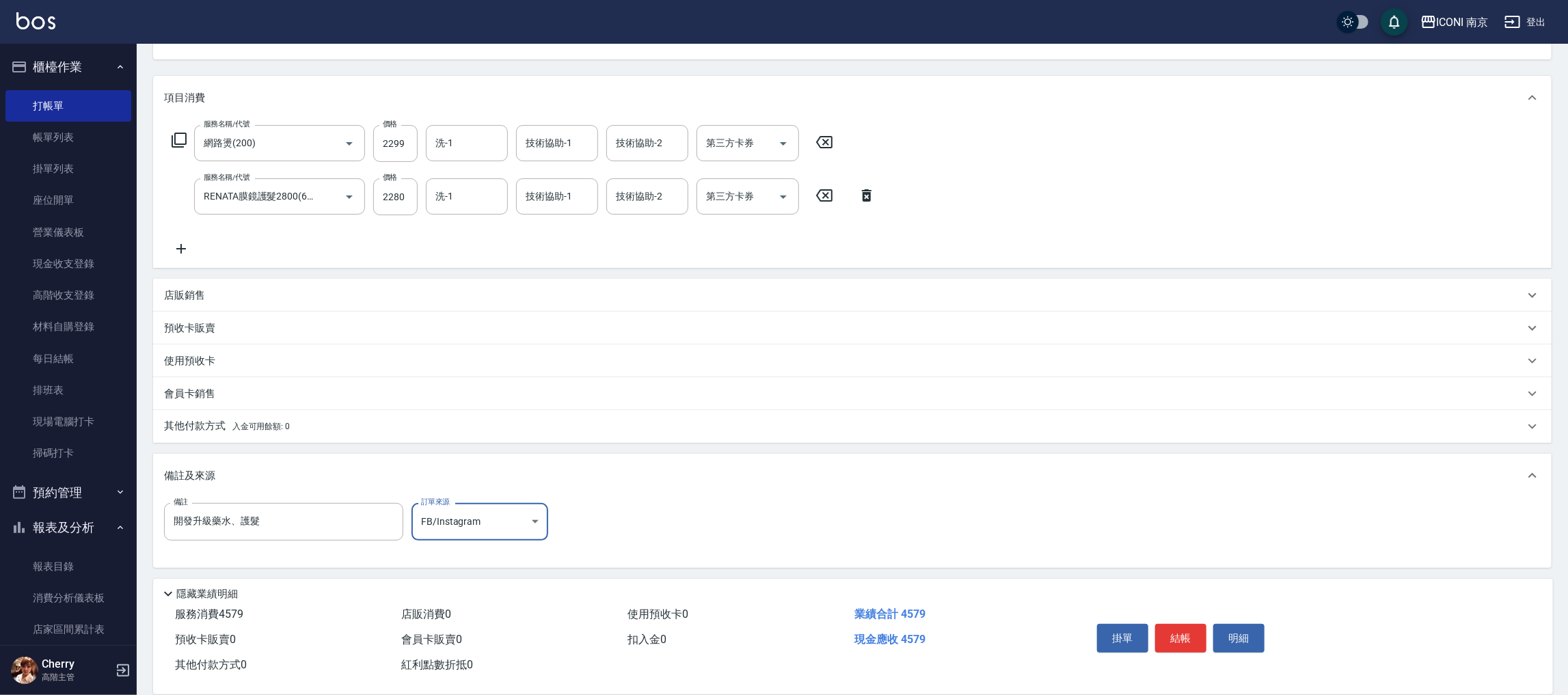
click at [186, 421] on p "其他付款方式 入金可用餘額: 0" at bounding box center [226, 426] width 126 height 15
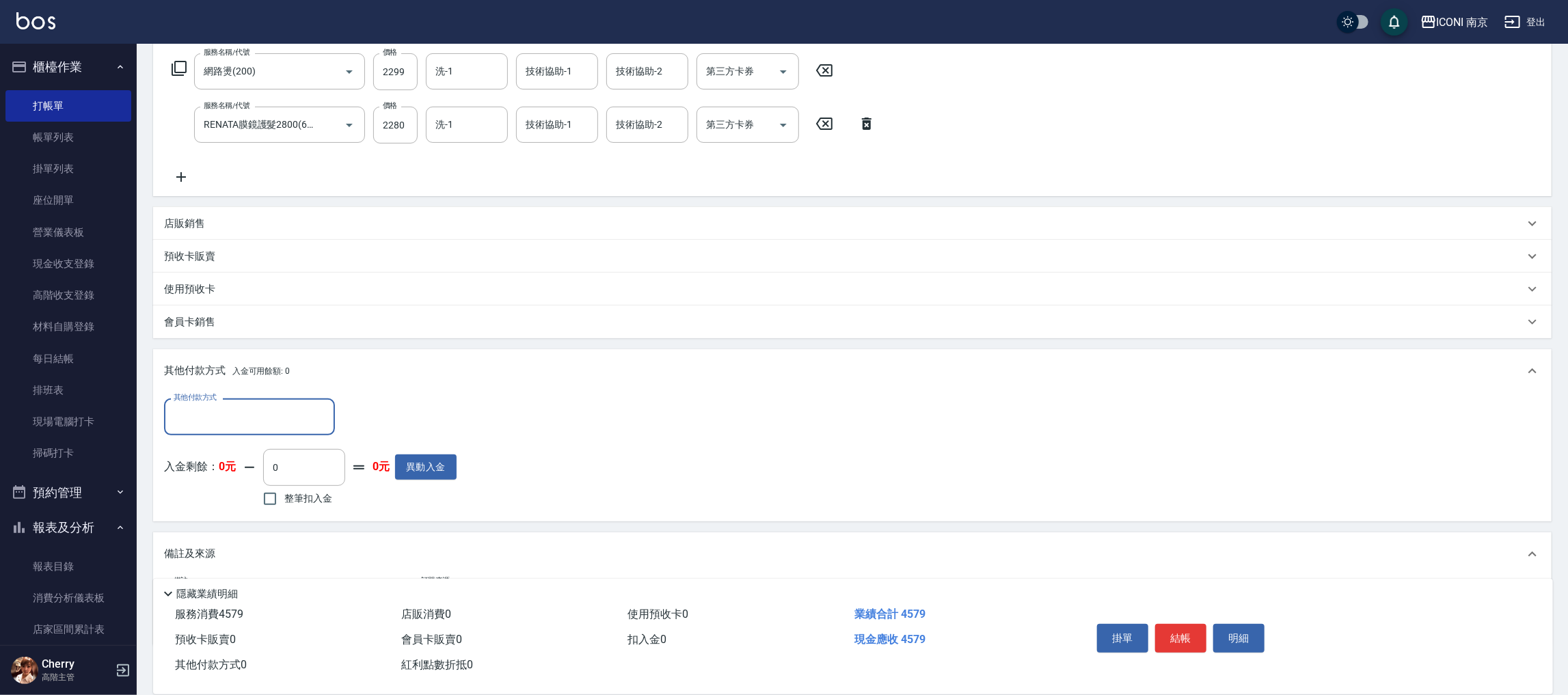
scroll to position [296, 0]
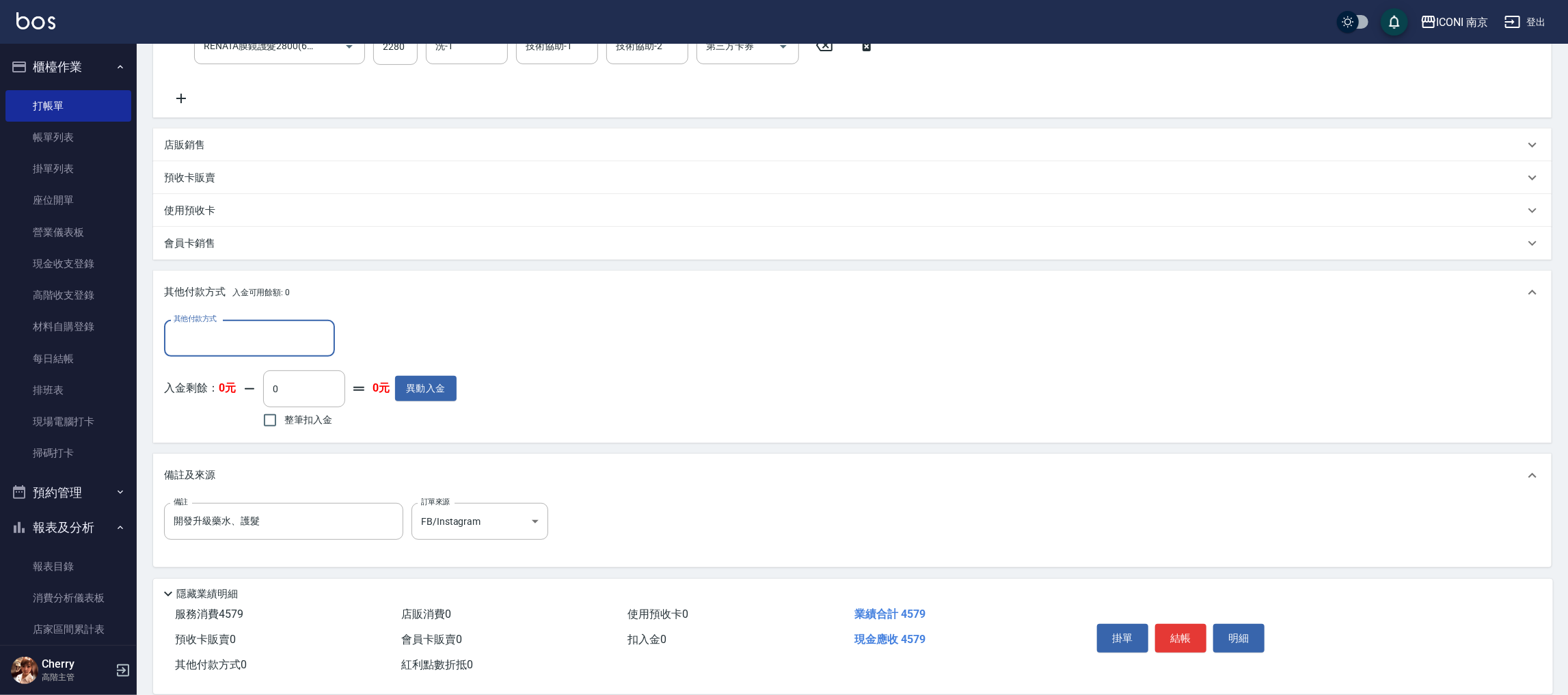
click at [236, 324] on div "其他付款方式" at bounding box center [249, 338] width 171 height 36
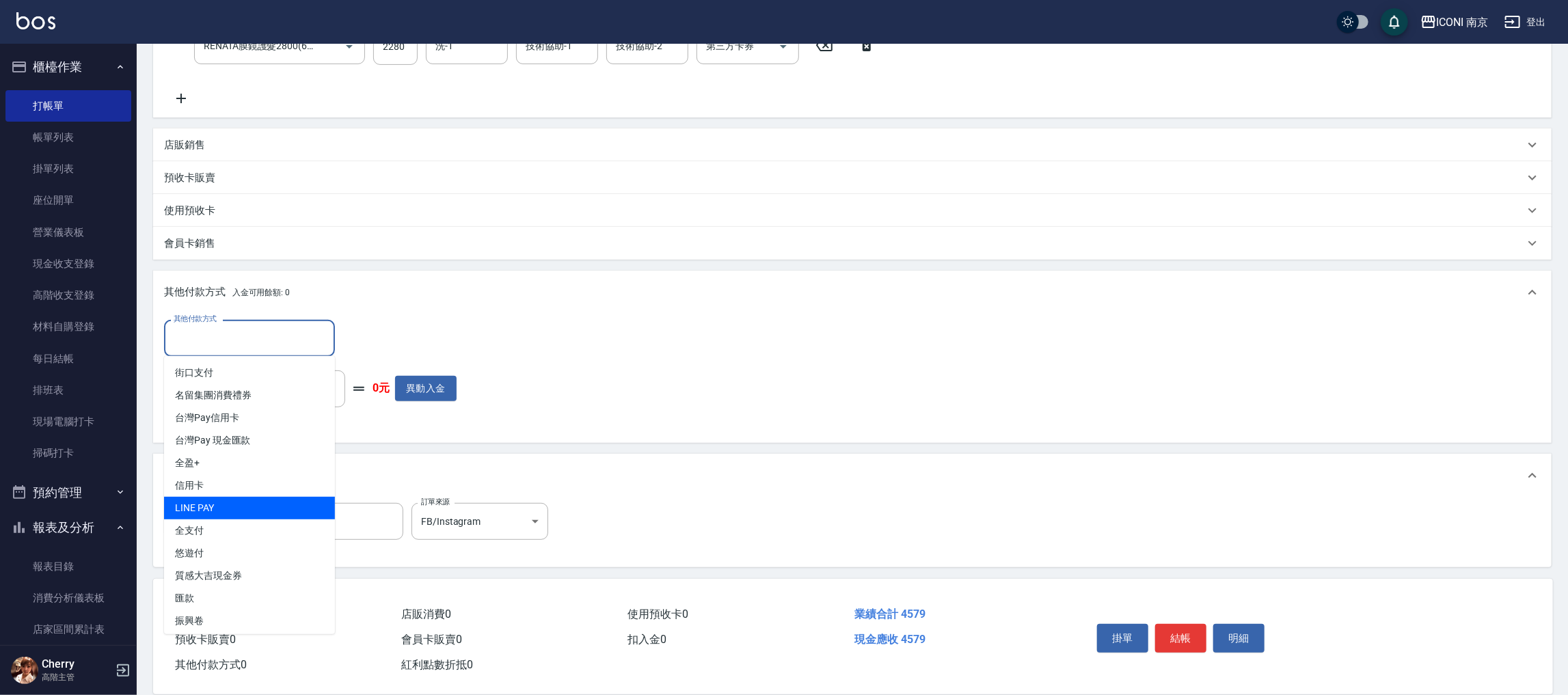
click at [218, 516] on span "LINE PAY" at bounding box center [249, 508] width 171 height 22
type input "LINE PAY"
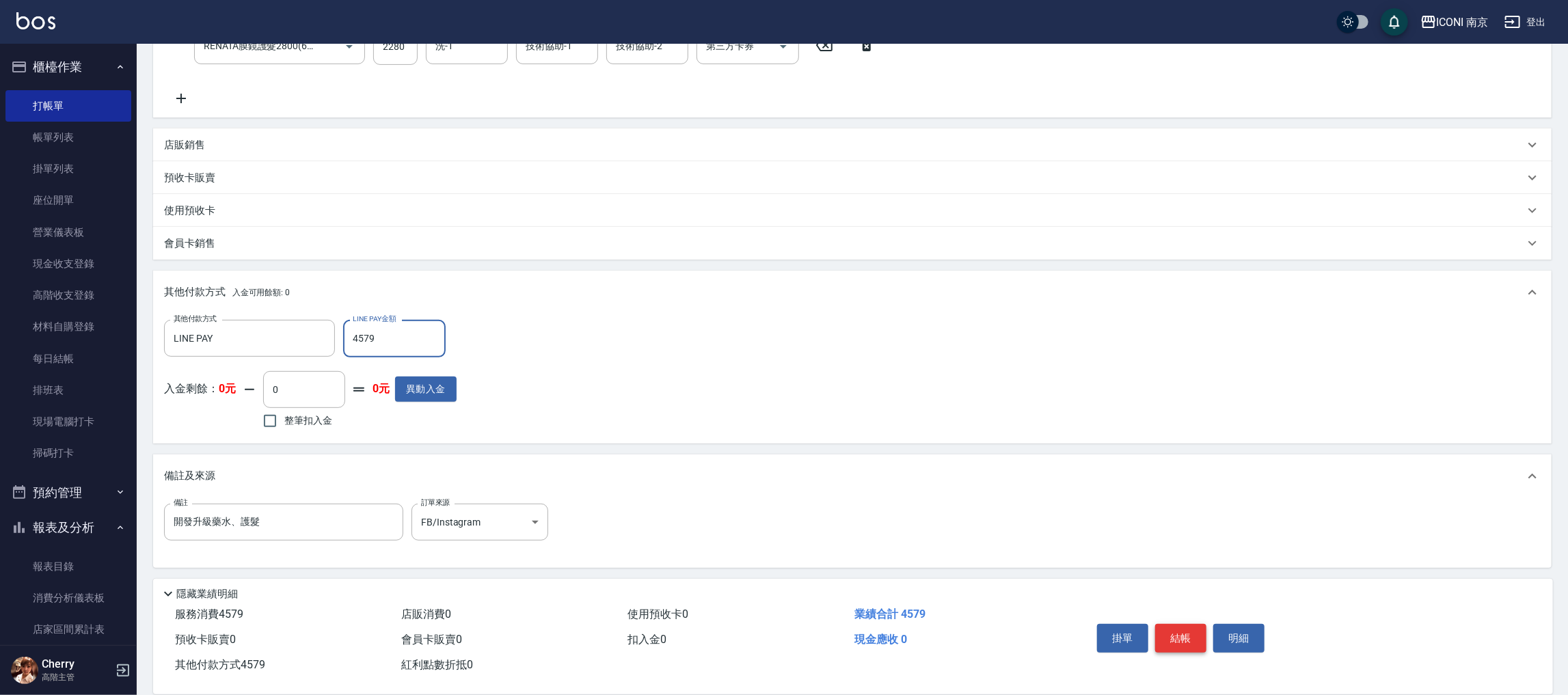
type input "4579"
click at [1179, 635] on button "結帳" at bounding box center [1180, 638] width 51 height 29
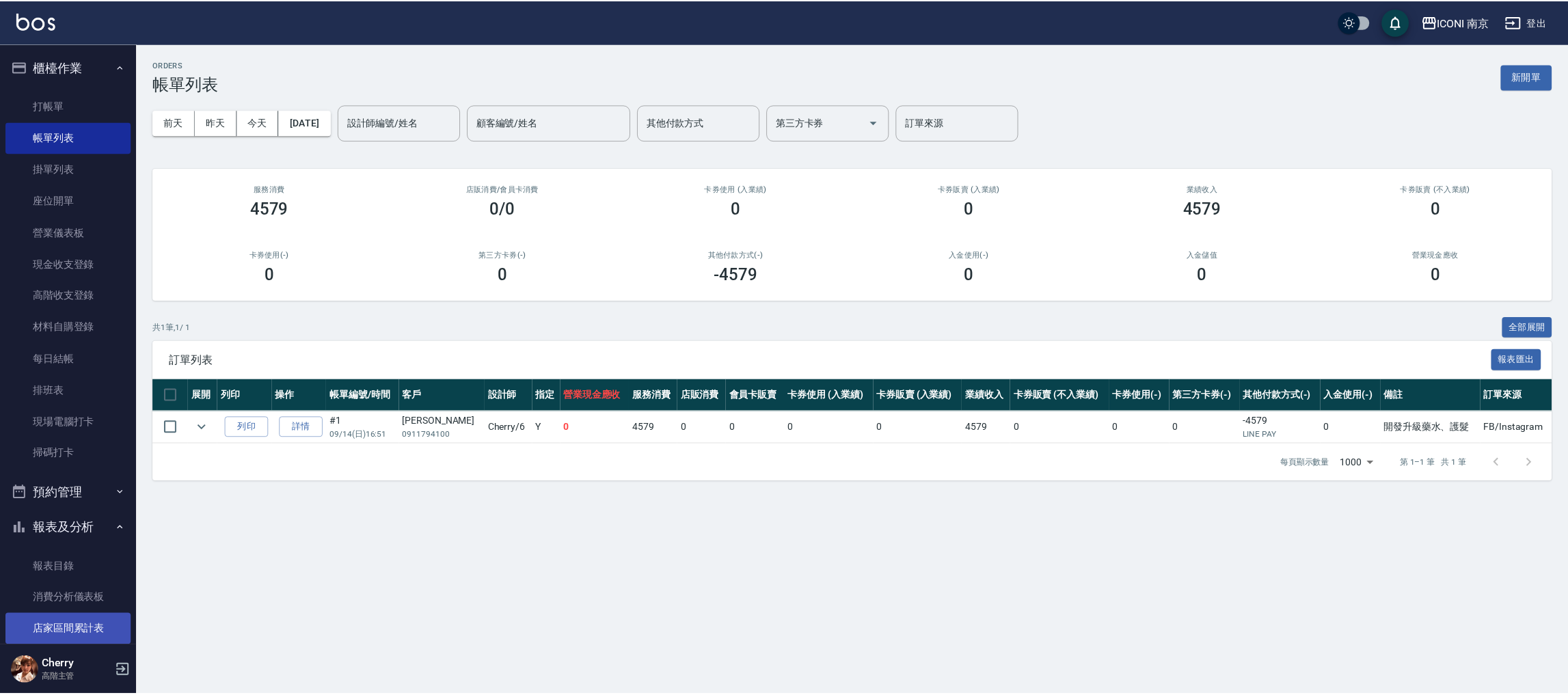
scroll to position [205, 0]
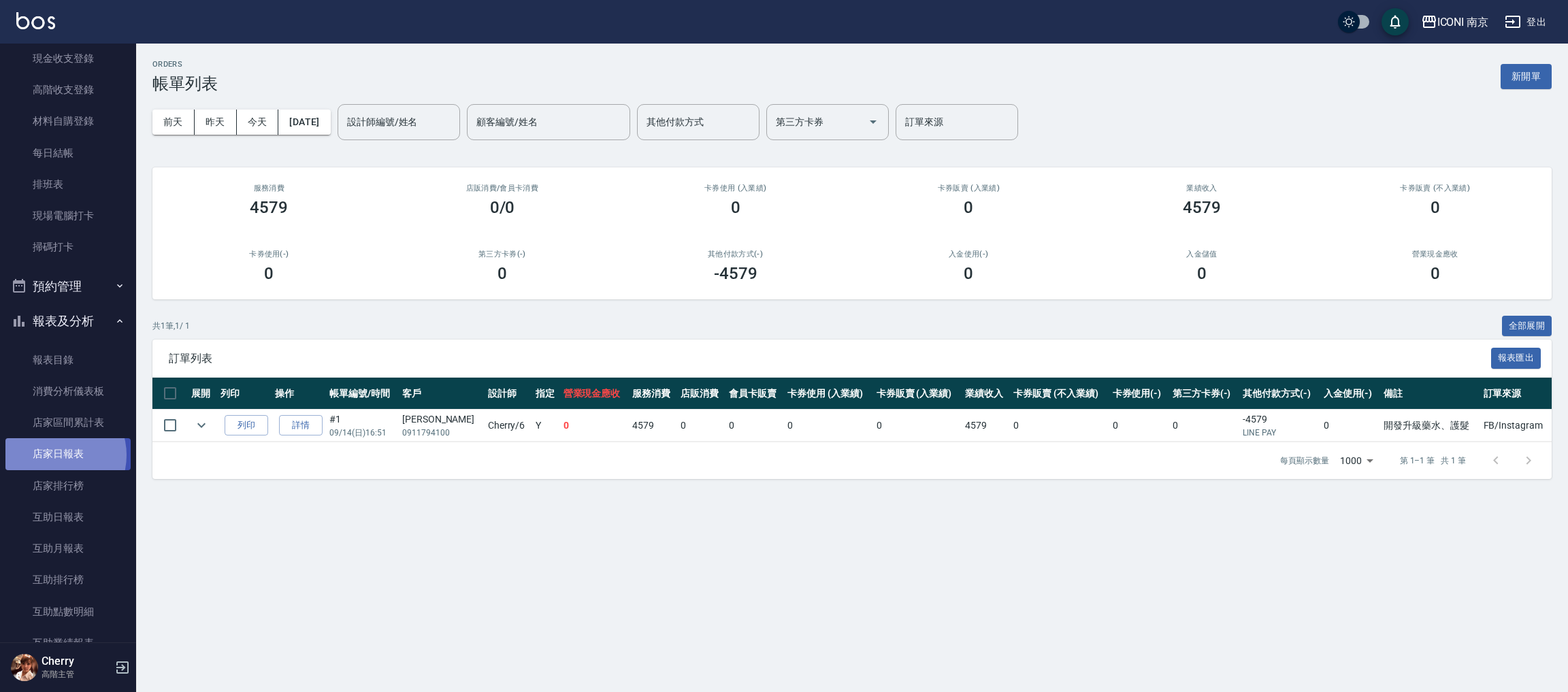
click at [55, 455] on link "店家日報表" at bounding box center [68, 454] width 125 height 31
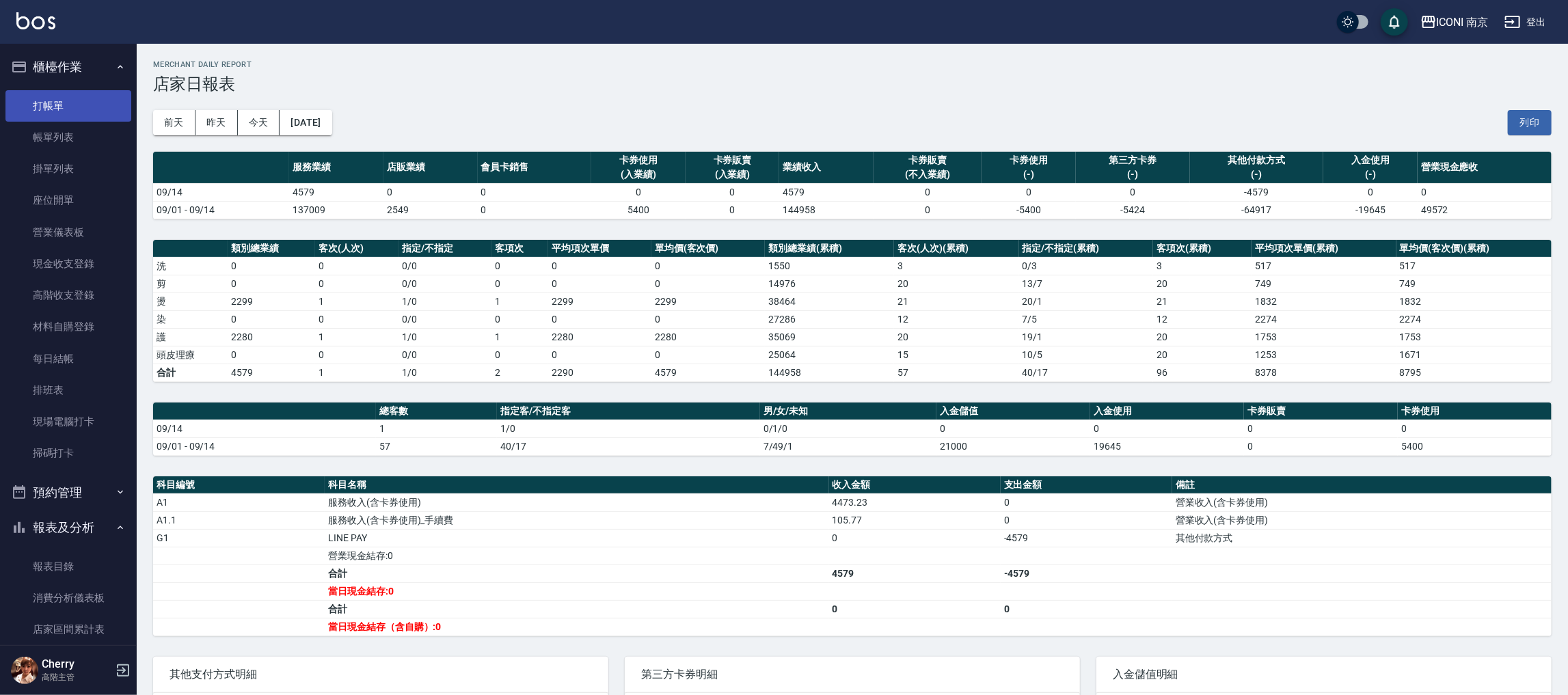
click at [47, 104] on link "打帳單" at bounding box center [68, 106] width 126 height 32
